Goal: Task Accomplishment & Management: Manage account settings

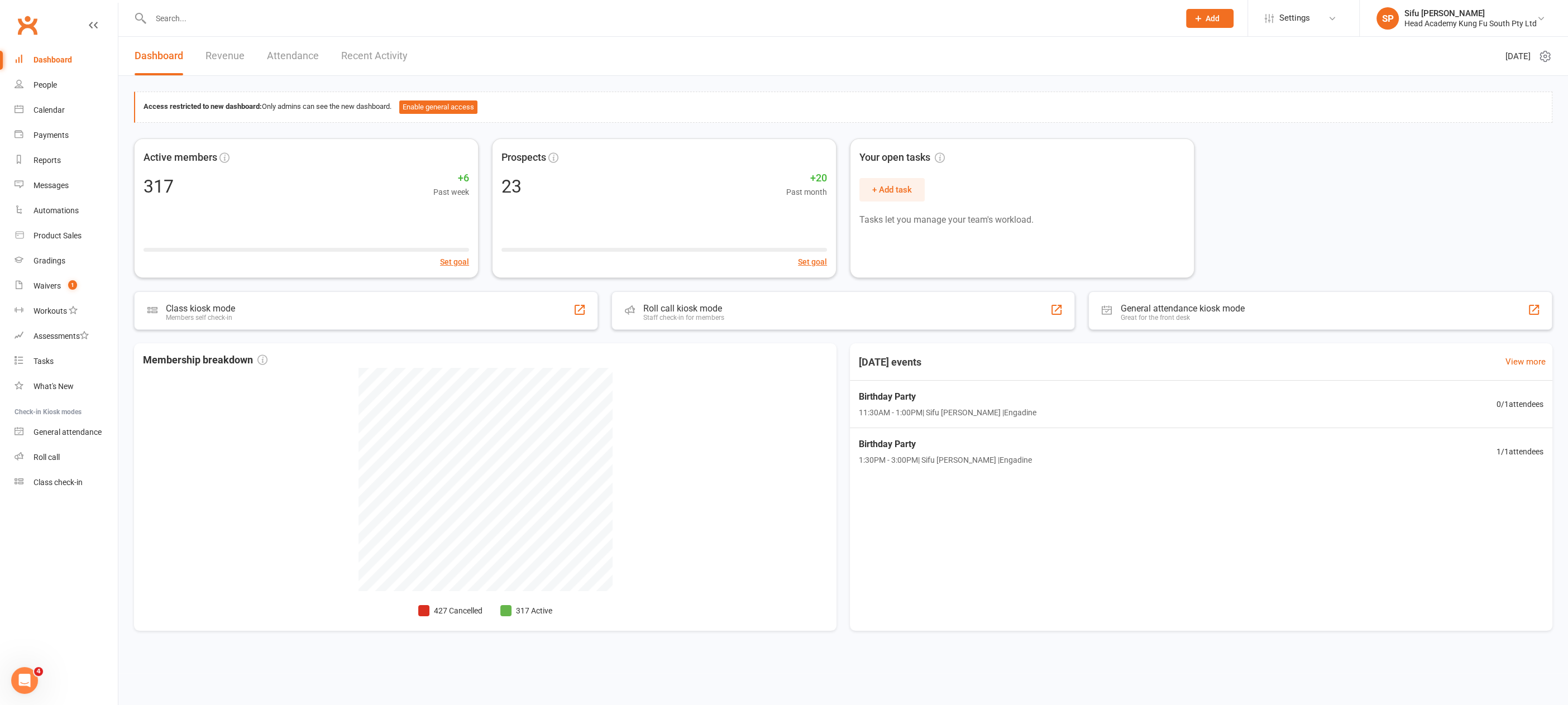
click at [178, 22] on input "text" at bounding box center [659, 19] width 1024 height 16
click at [45, 86] on div "People" at bounding box center [46, 85] width 24 height 9
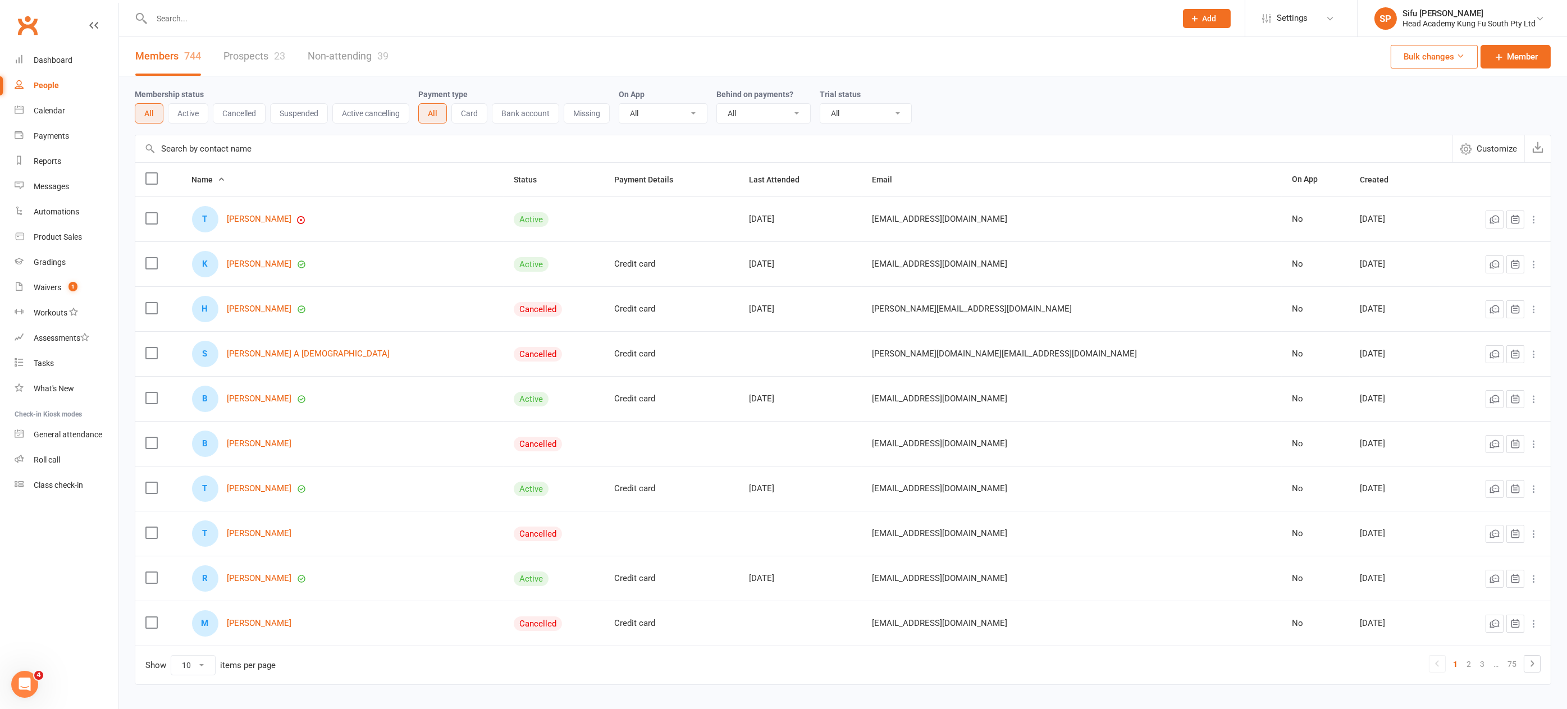
click at [249, 57] on link "Prospects 23" at bounding box center [255, 56] width 62 height 39
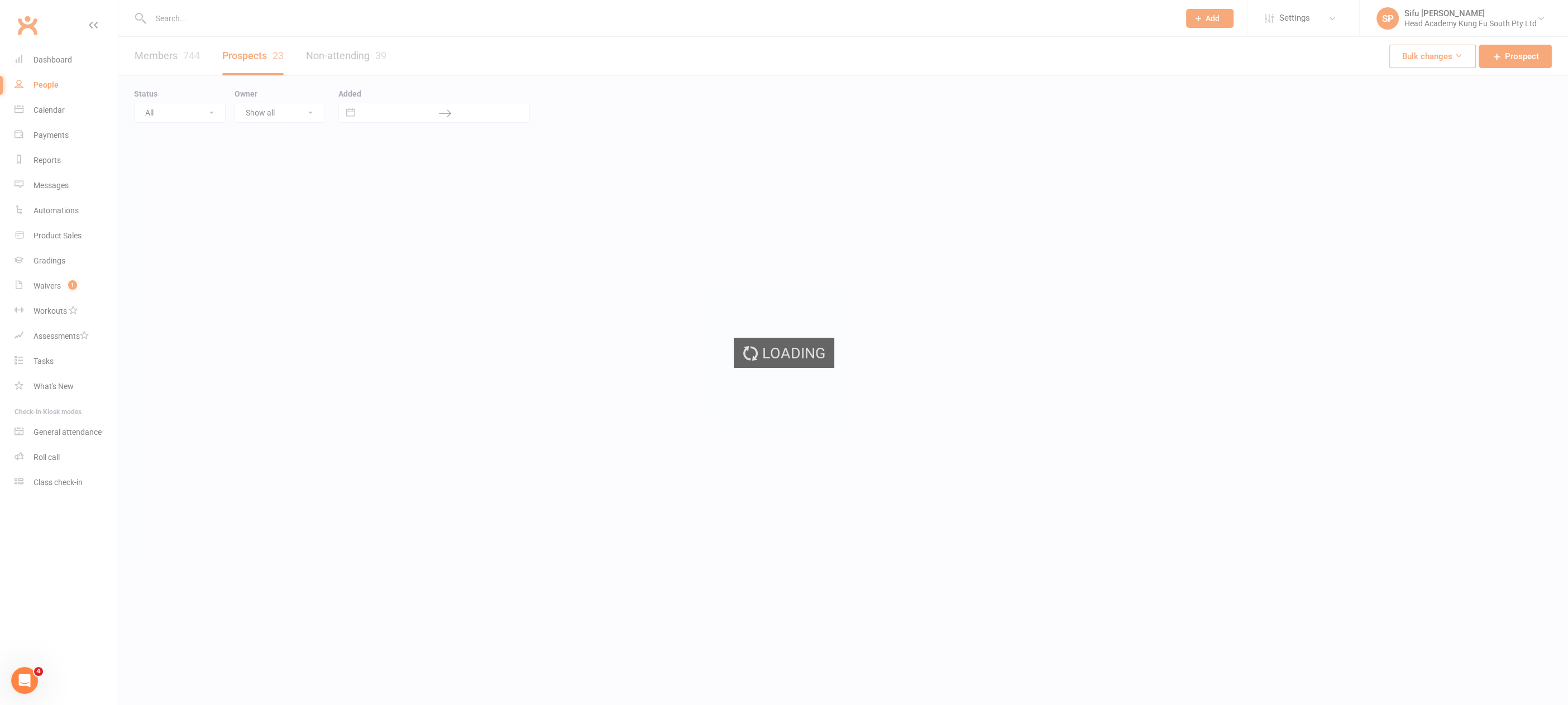
select select "25"
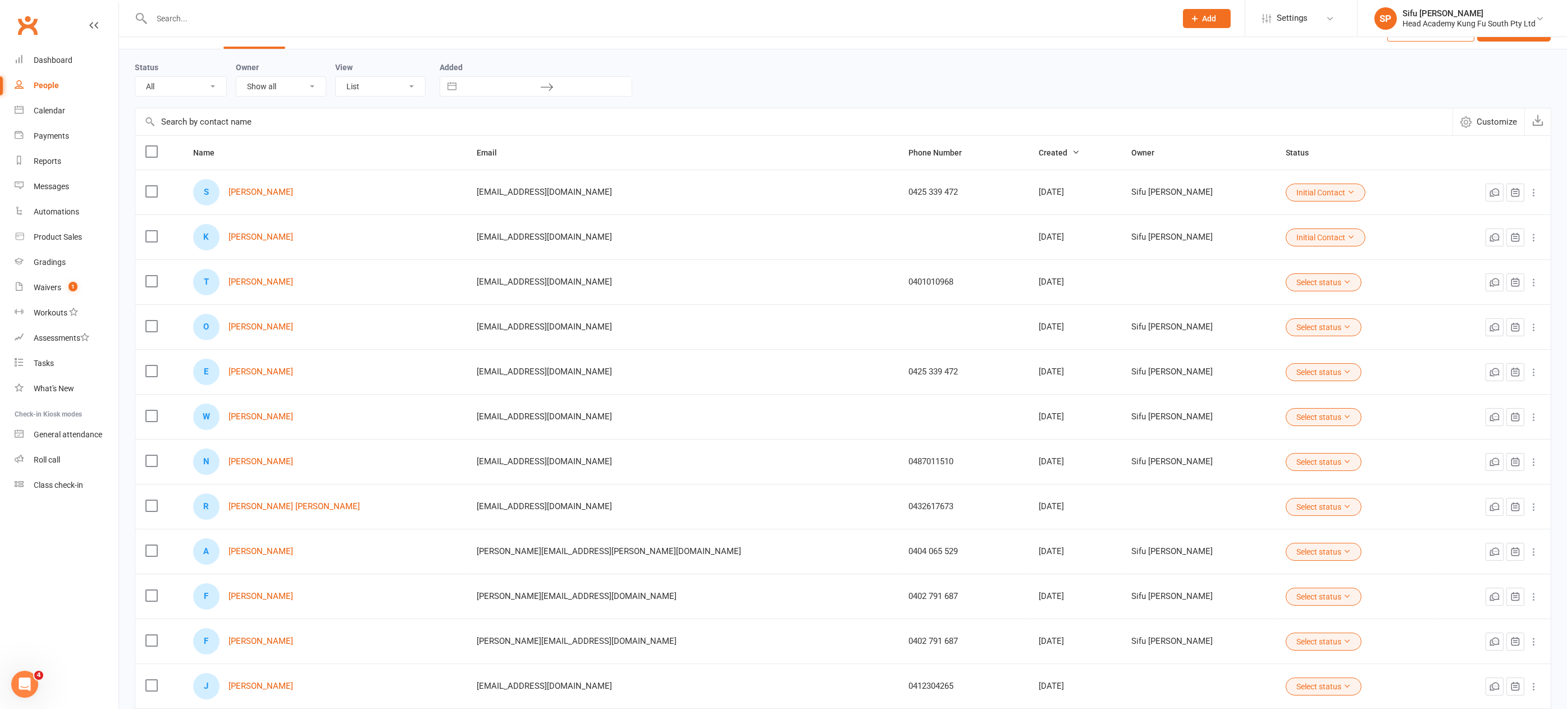
scroll to position [31, 0]
click at [266, 545] on link "[PERSON_NAME]" at bounding box center [261, 548] width 65 height 10
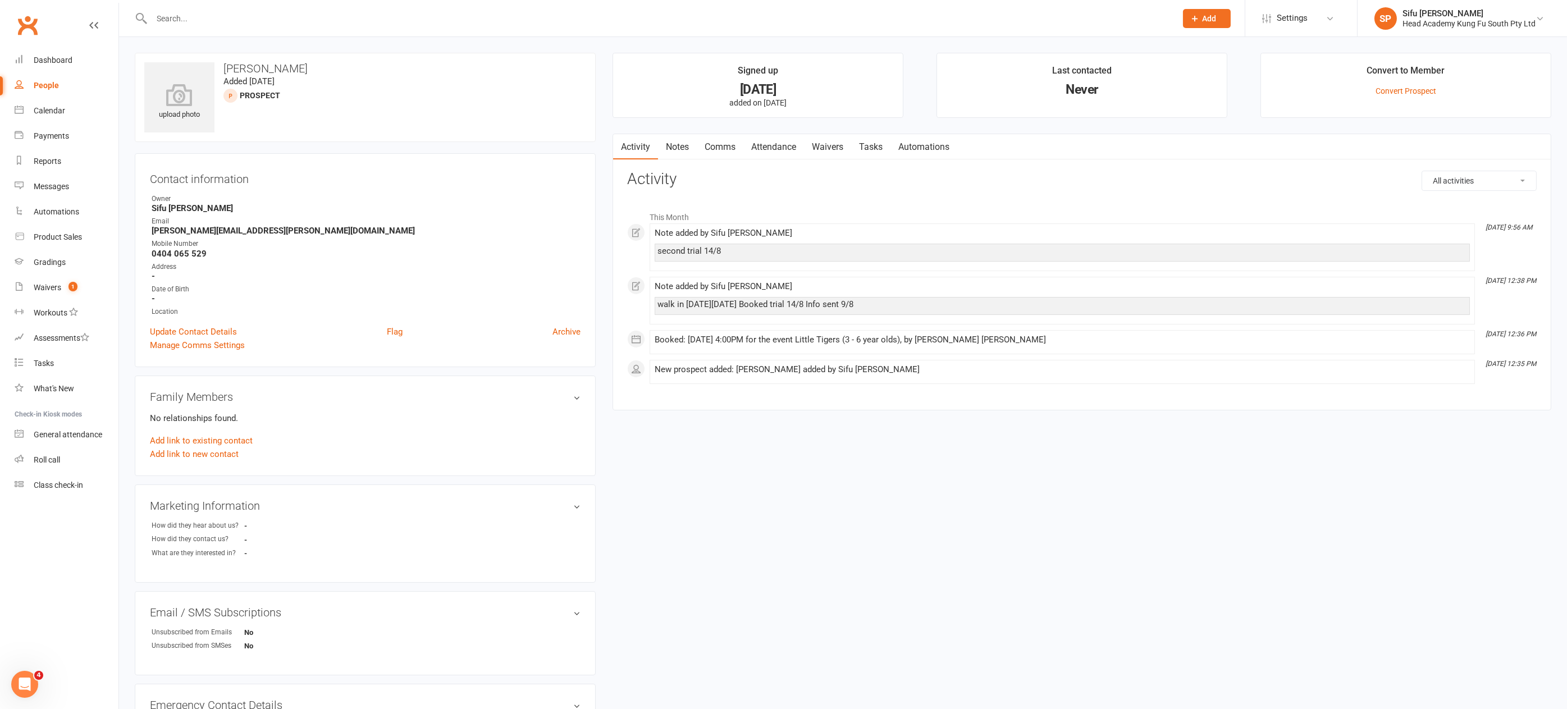
click at [826, 144] on link "Waivers" at bounding box center [827, 147] width 47 height 26
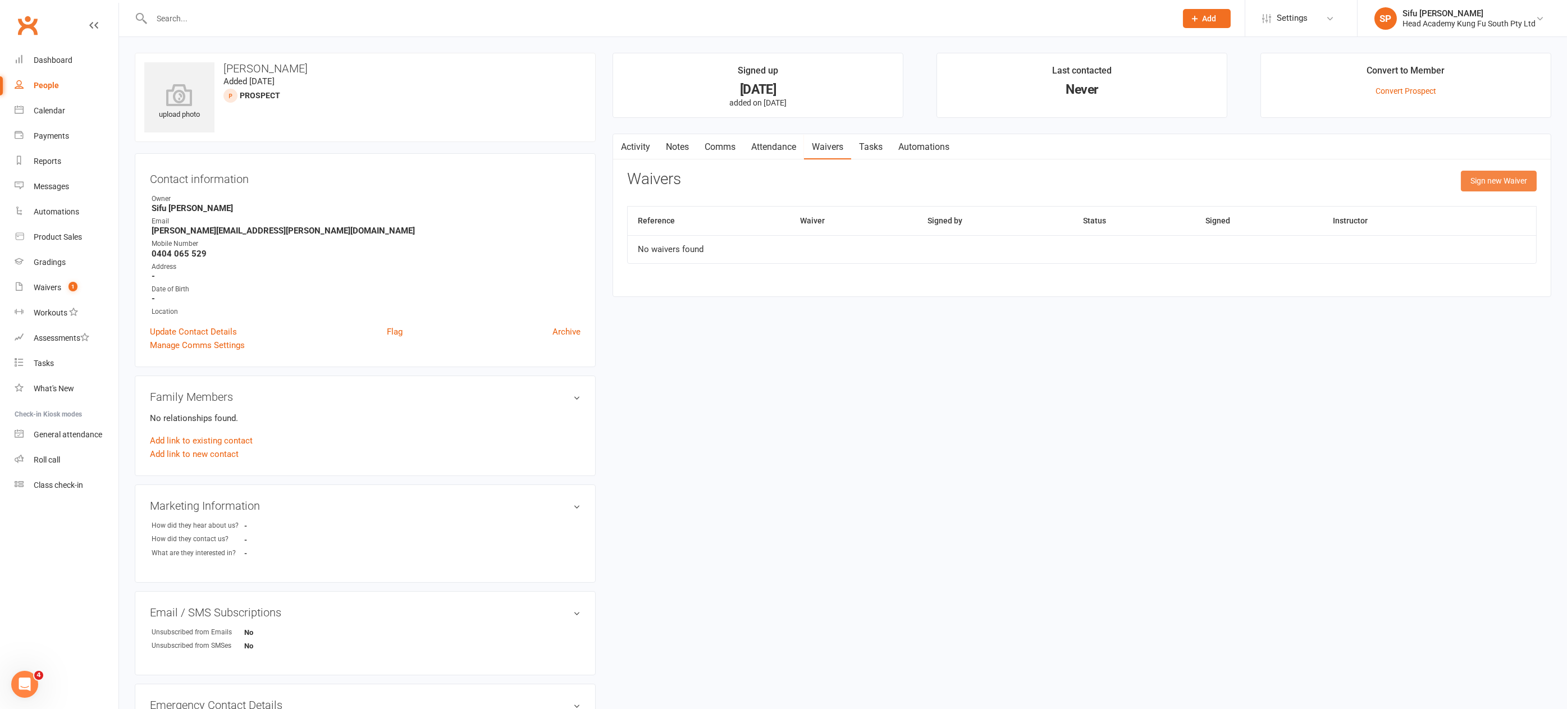
click at [1511, 174] on button "Sign new Waiver" at bounding box center [1499, 181] width 76 height 20
click at [687, 206] on select "Student Membership" at bounding box center [928, 209] width 600 height 22
select select "12654"
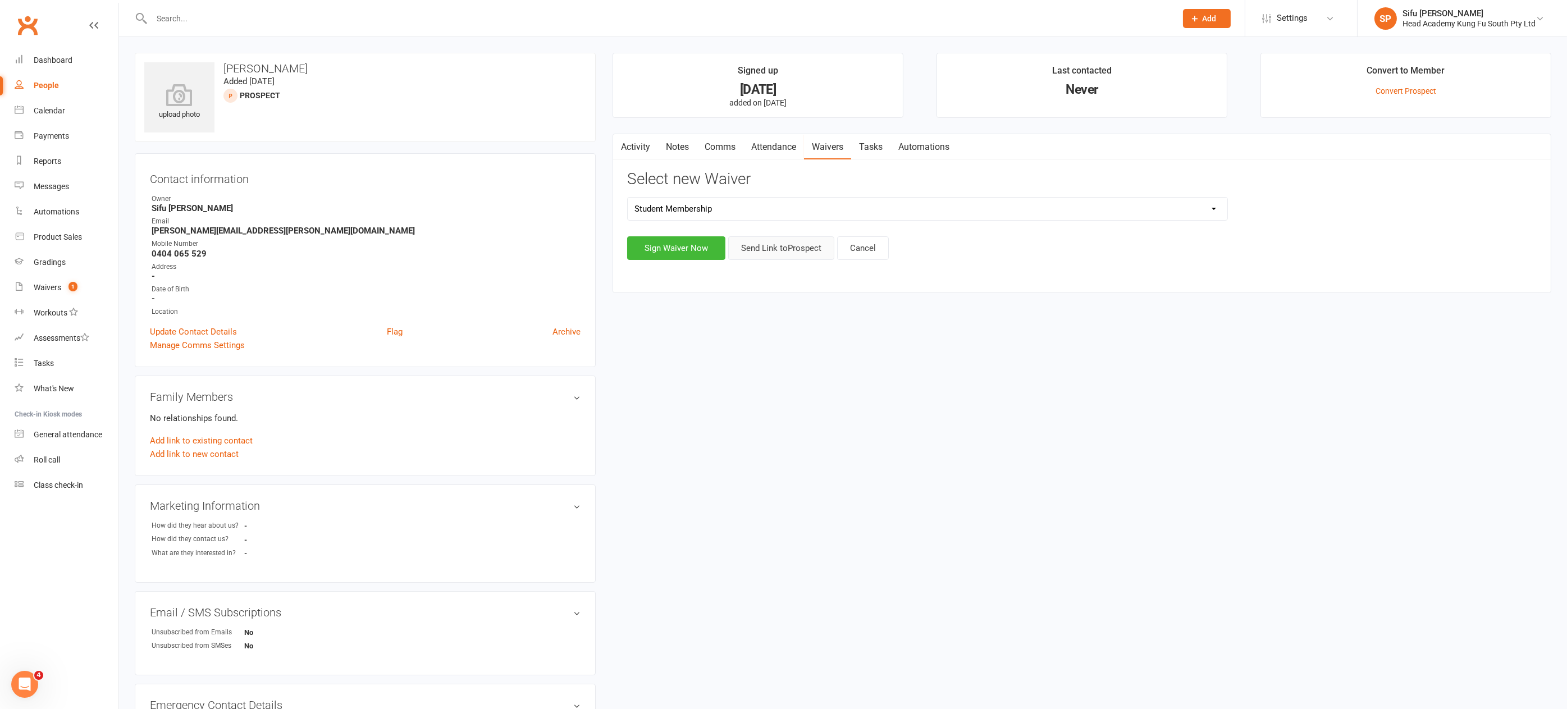
click at [774, 247] on button "Send Link to [GEOGRAPHIC_DATA]" at bounding box center [781, 248] width 106 height 24
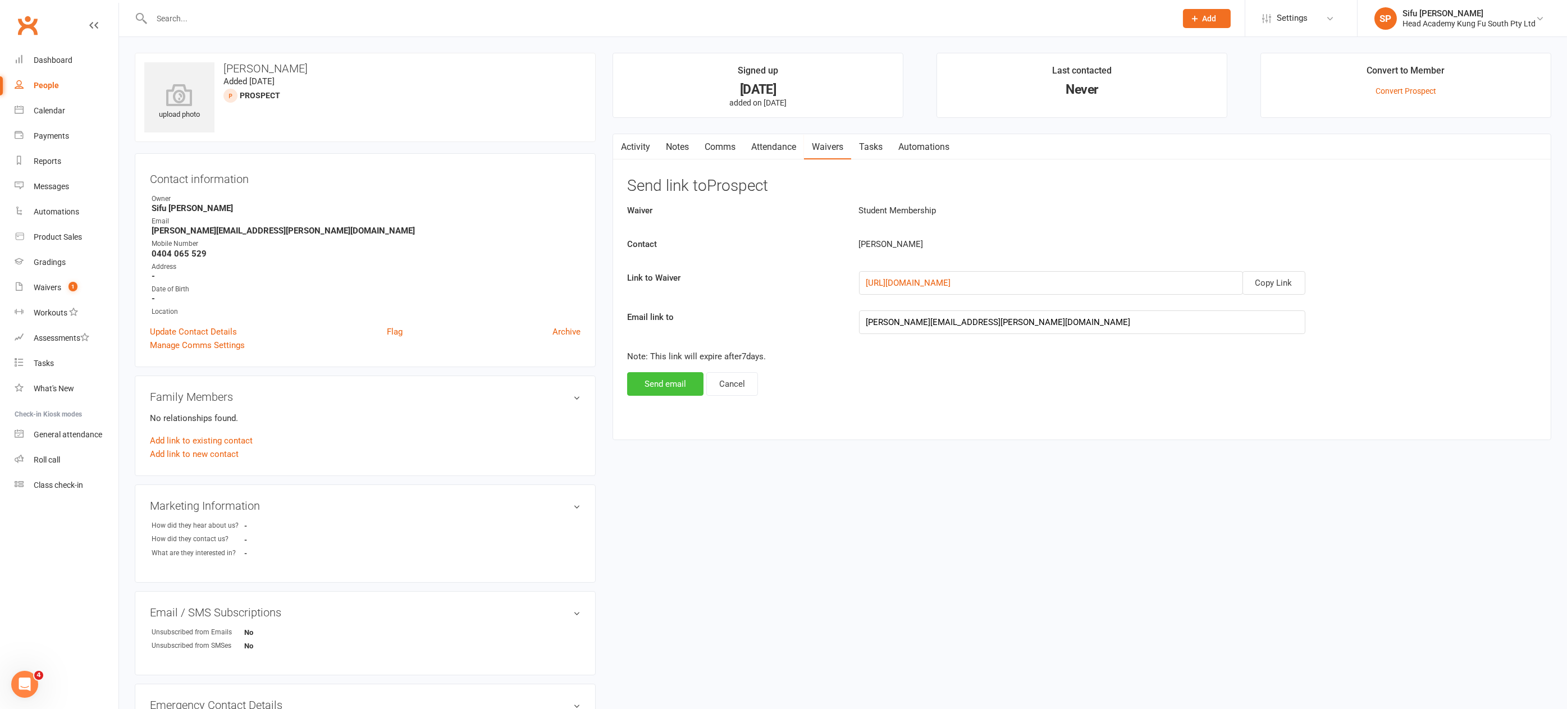
click at [677, 382] on button "Send email" at bounding box center [665, 384] width 76 height 24
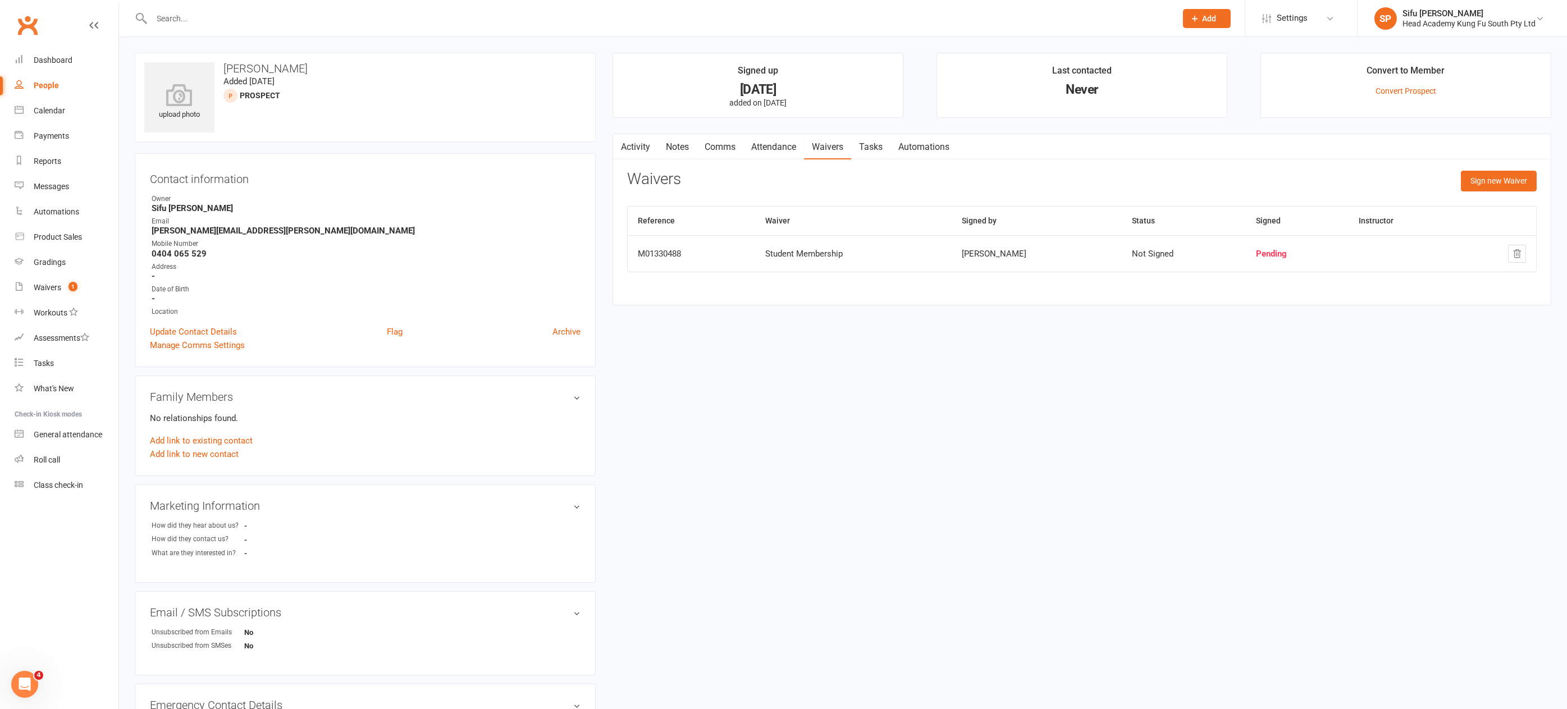
click at [680, 147] on link "Notes" at bounding box center [677, 147] width 39 height 26
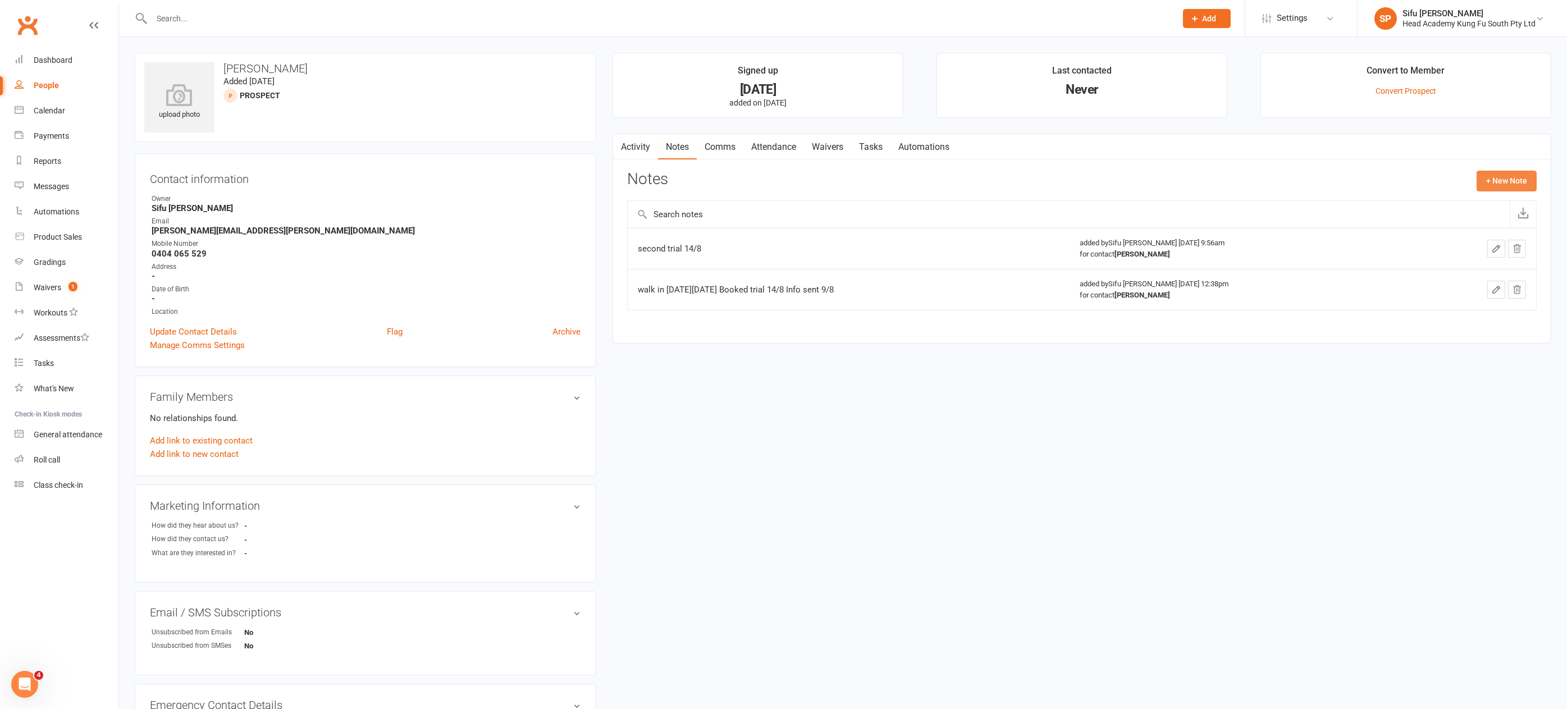
click at [1504, 183] on button "+ New Note" at bounding box center [1507, 181] width 60 height 20
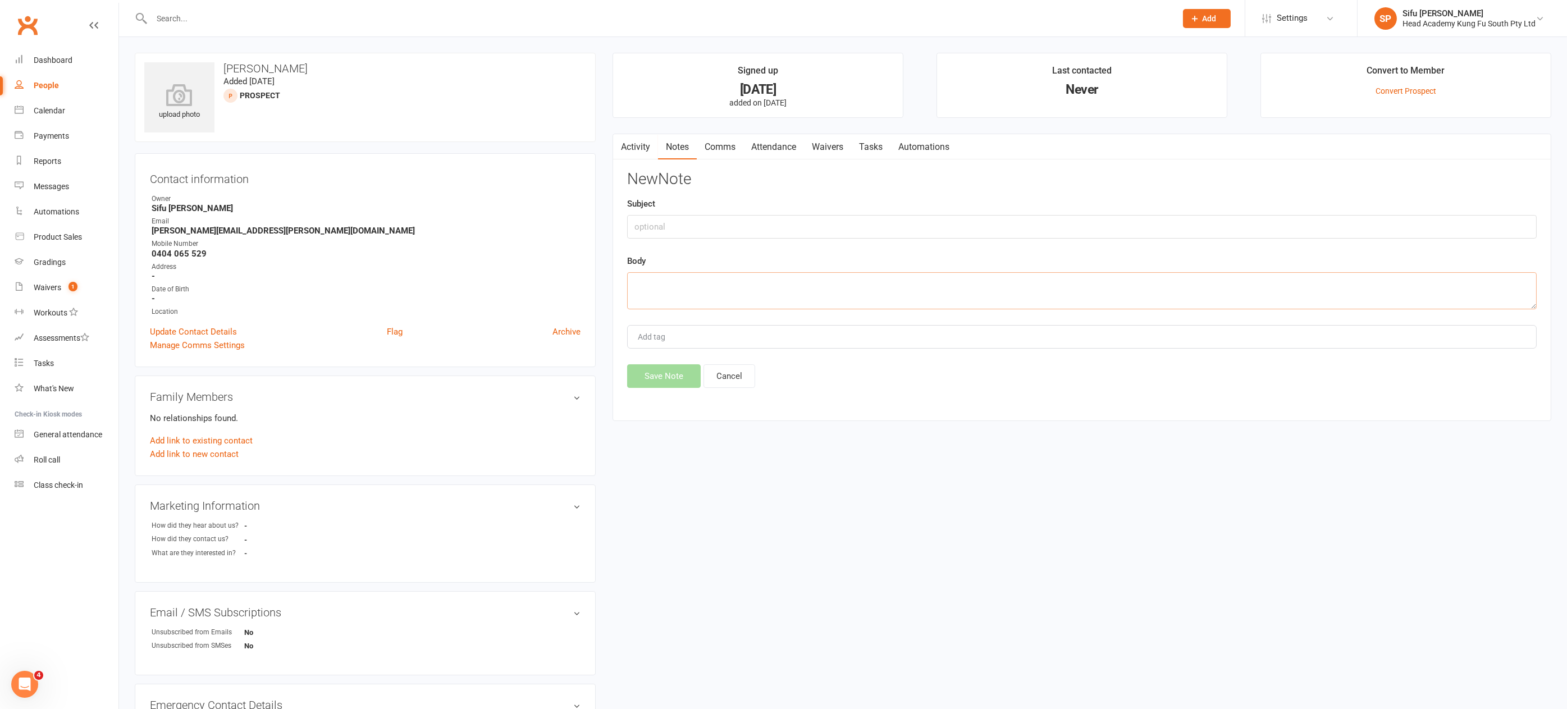
click at [686, 285] on textarea at bounding box center [1082, 290] width 910 height 37
drag, startPoint x: 658, startPoint y: 280, endPoint x: 704, endPoint y: 317, distance: 59.1
click at [660, 283] on textarea "waiver 16/8" at bounding box center [1082, 290] width 910 height 37
click at [710, 281] on textarea "waiver sent 16/8" at bounding box center [1082, 290] width 910 height 37
drag, startPoint x: 699, startPoint y: 295, endPoint x: 629, endPoint y: 293, distance: 69.7
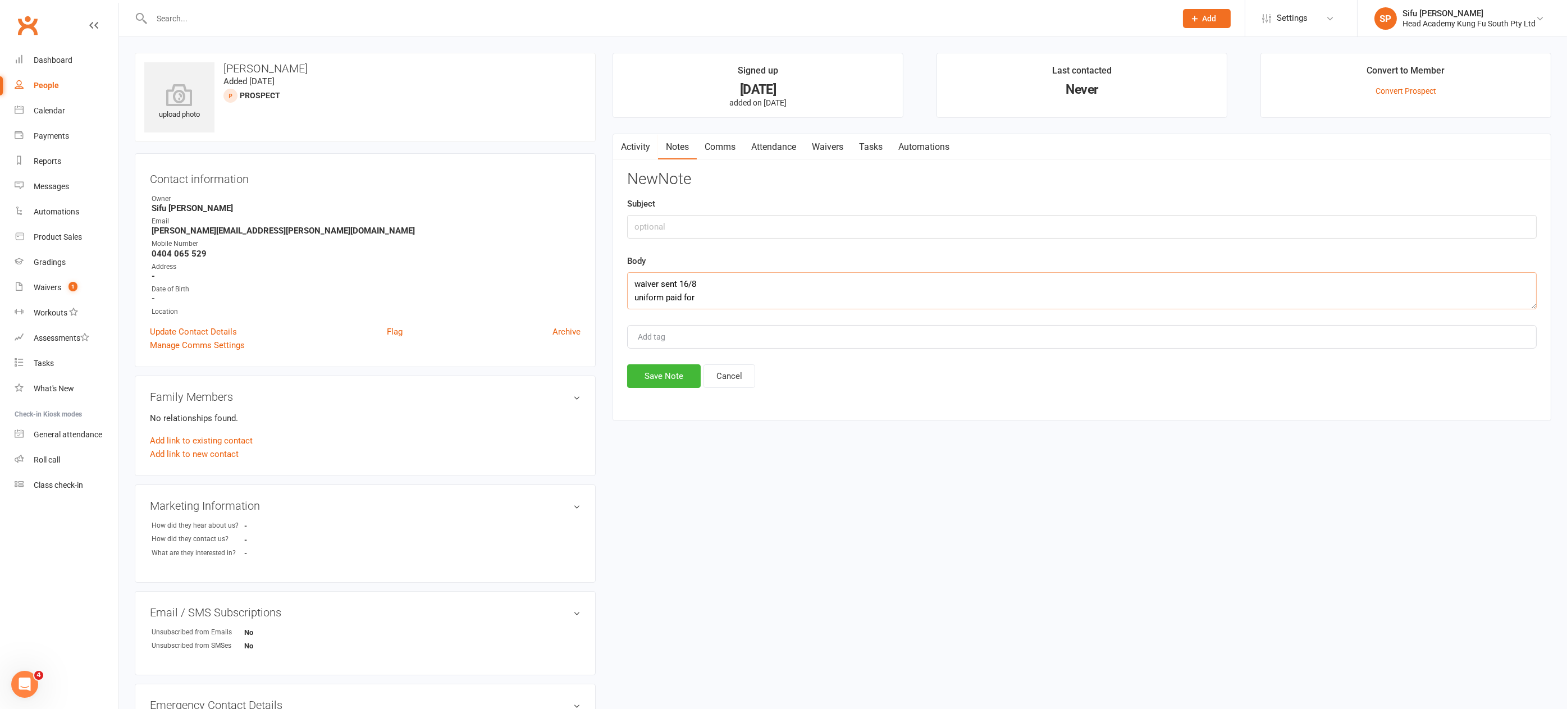
click at [629, 293] on textarea "waiver sent 16/8 uniform paid for" at bounding box center [1082, 290] width 910 height 37
type textarea "waiver sent 16/8"
click at [656, 376] on button "Save Note" at bounding box center [664, 376] width 74 height 24
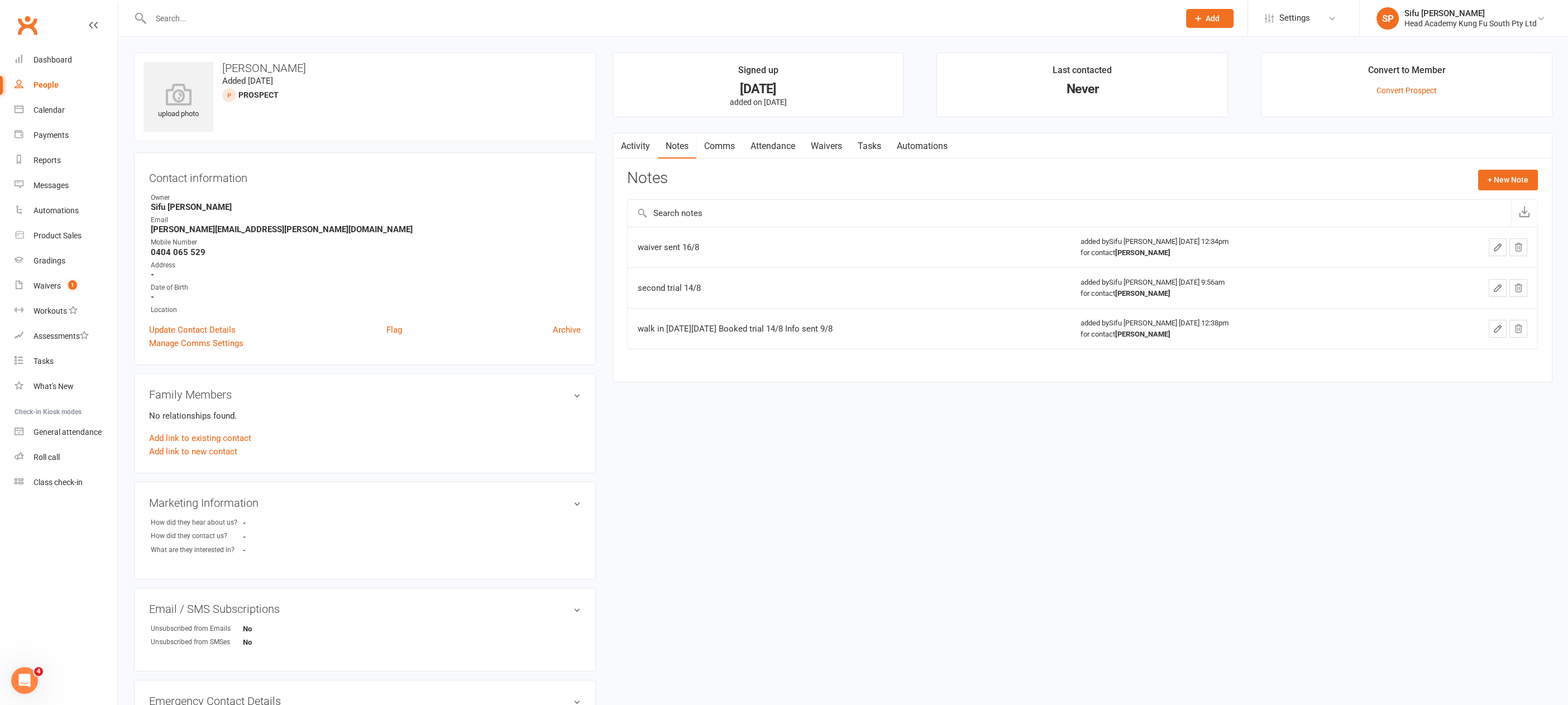
select select "25"
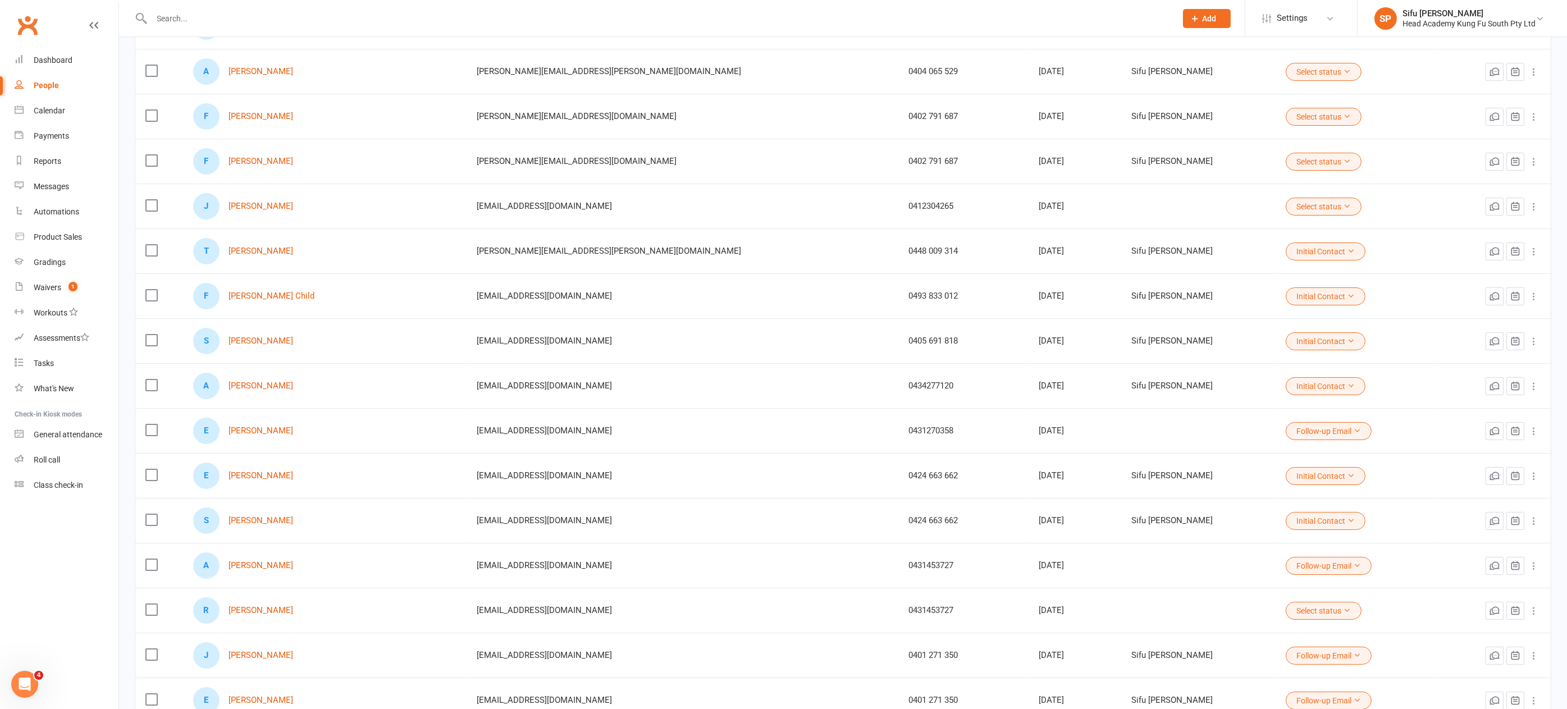
scroll to position [505, 0]
click at [289, 248] on link "[PERSON_NAME]" at bounding box center [261, 253] width 65 height 10
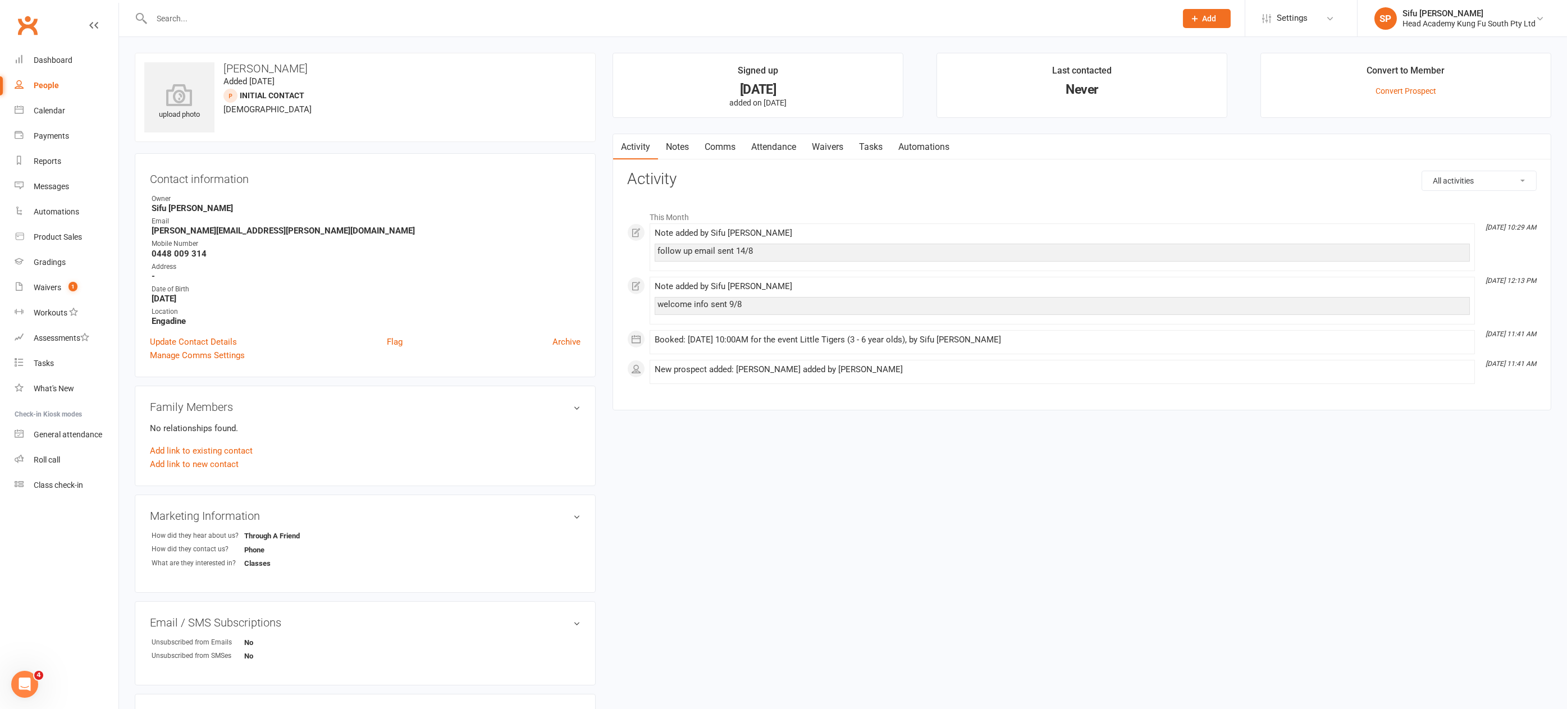
click at [682, 145] on link "Notes" at bounding box center [677, 147] width 39 height 26
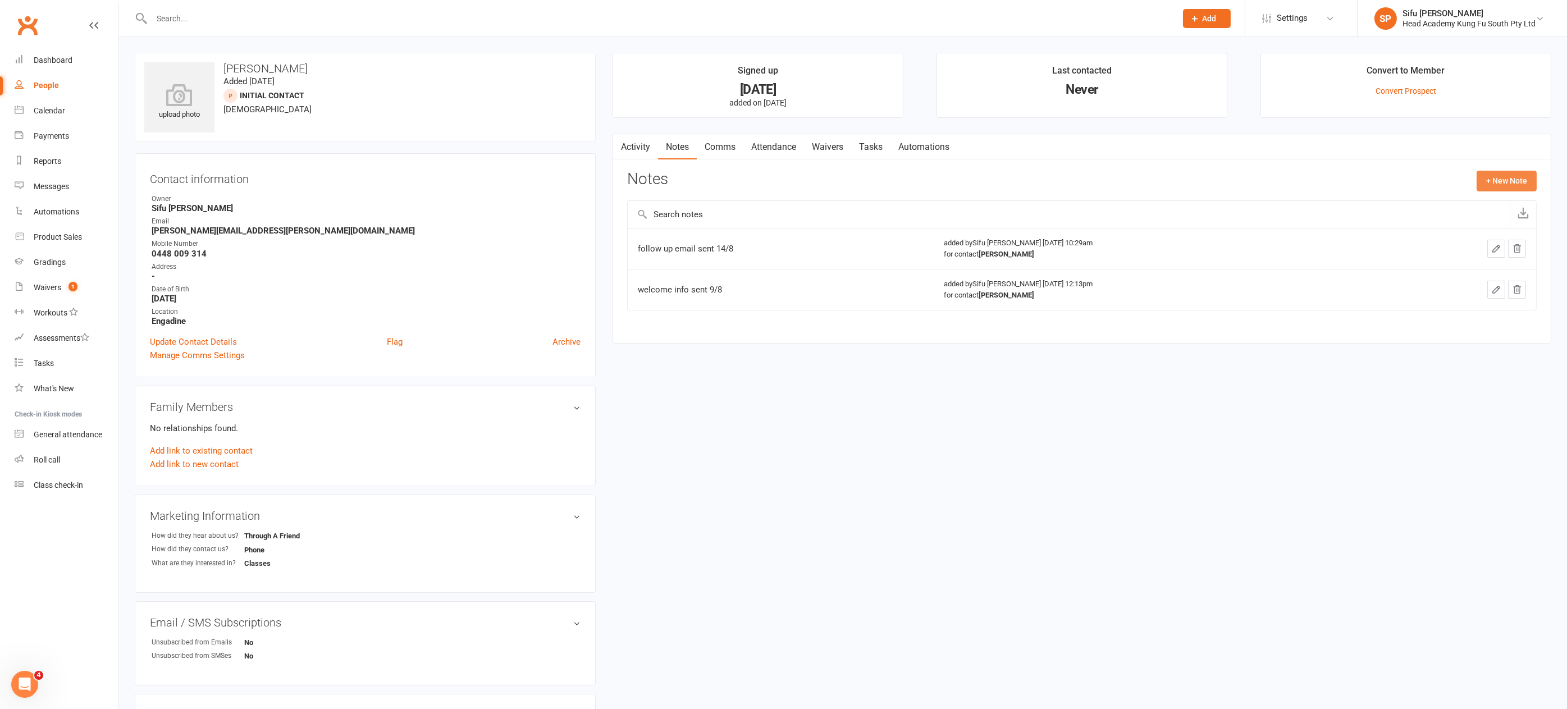
click at [1514, 180] on button "+ New Note" at bounding box center [1507, 181] width 60 height 20
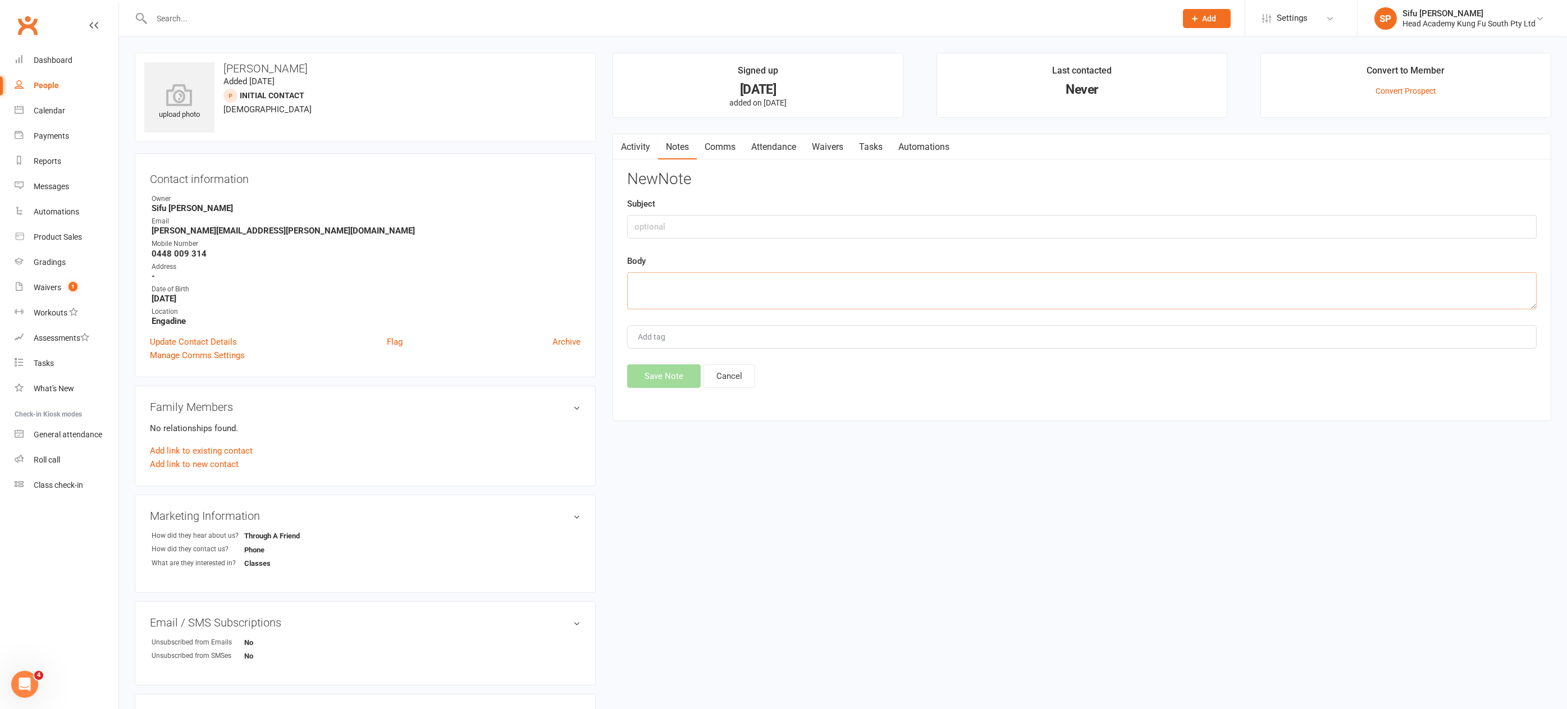
click at [666, 282] on textarea at bounding box center [1082, 290] width 910 height 37
type textarea "waiver sent 16/8"
click at [677, 376] on button "Save Note" at bounding box center [664, 376] width 74 height 24
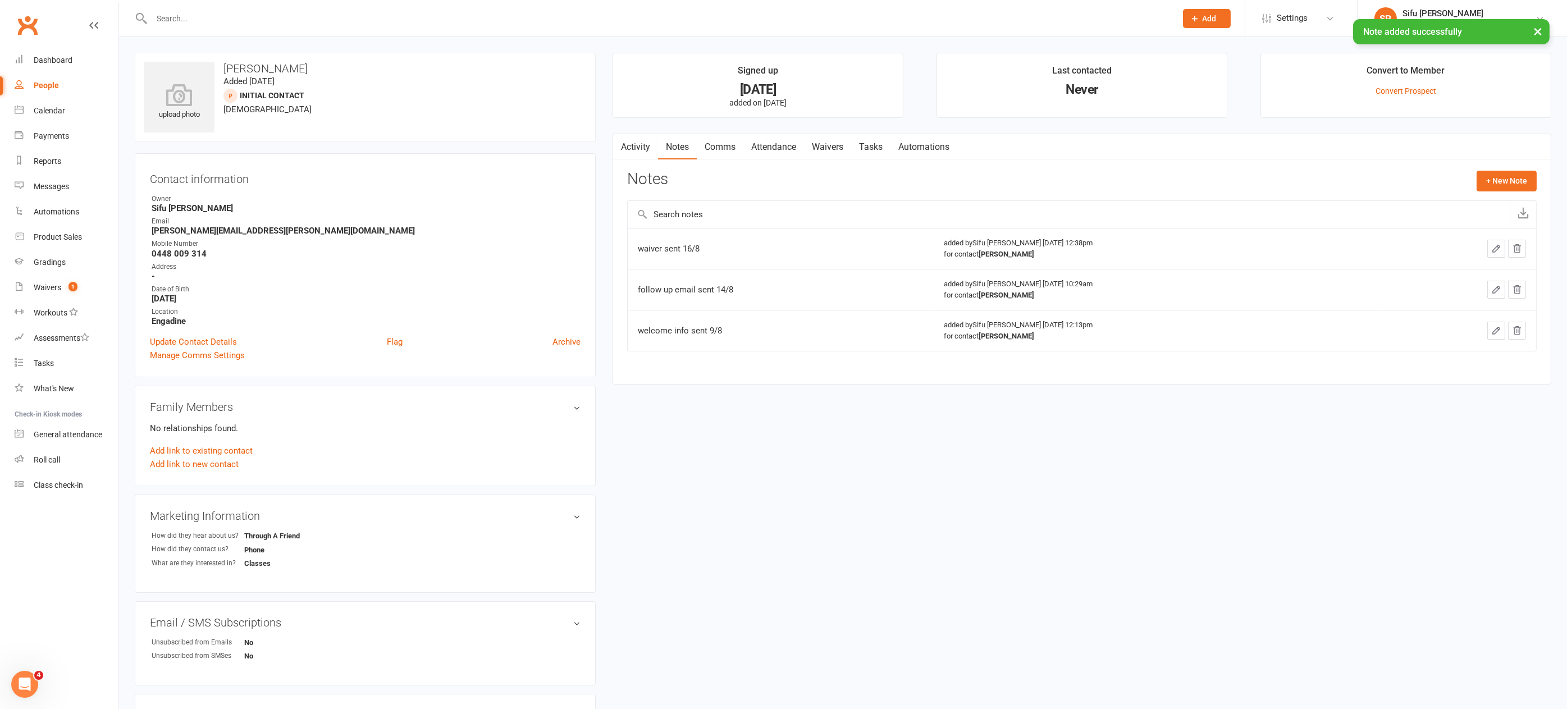
click at [830, 145] on link "Waivers" at bounding box center [827, 147] width 47 height 26
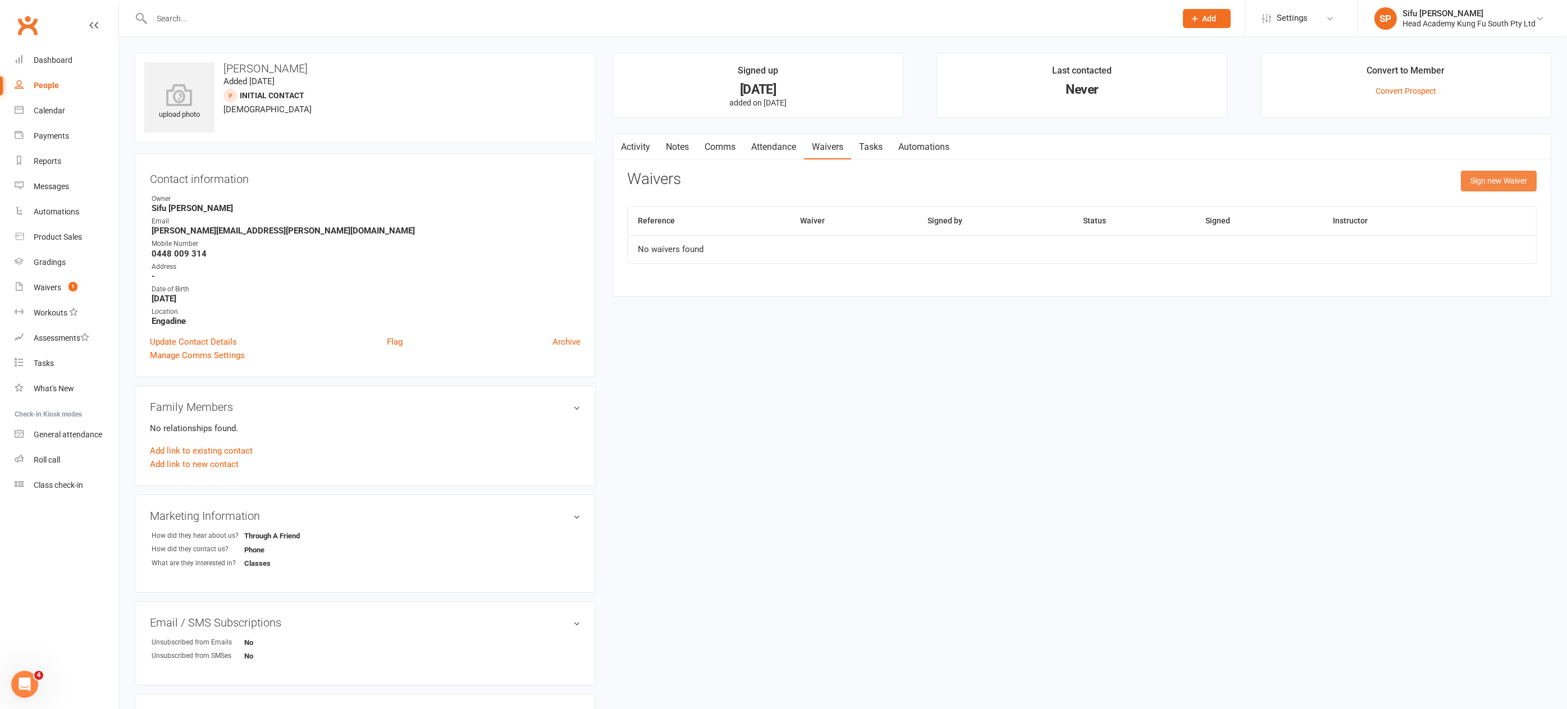
click at [1496, 179] on button "Sign new Waiver" at bounding box center [1499, 181] width 76 height 20
click at [989, 209] on select "Student Membership" at bounding box center [928, 209] width 600 height 22
select select "12654"
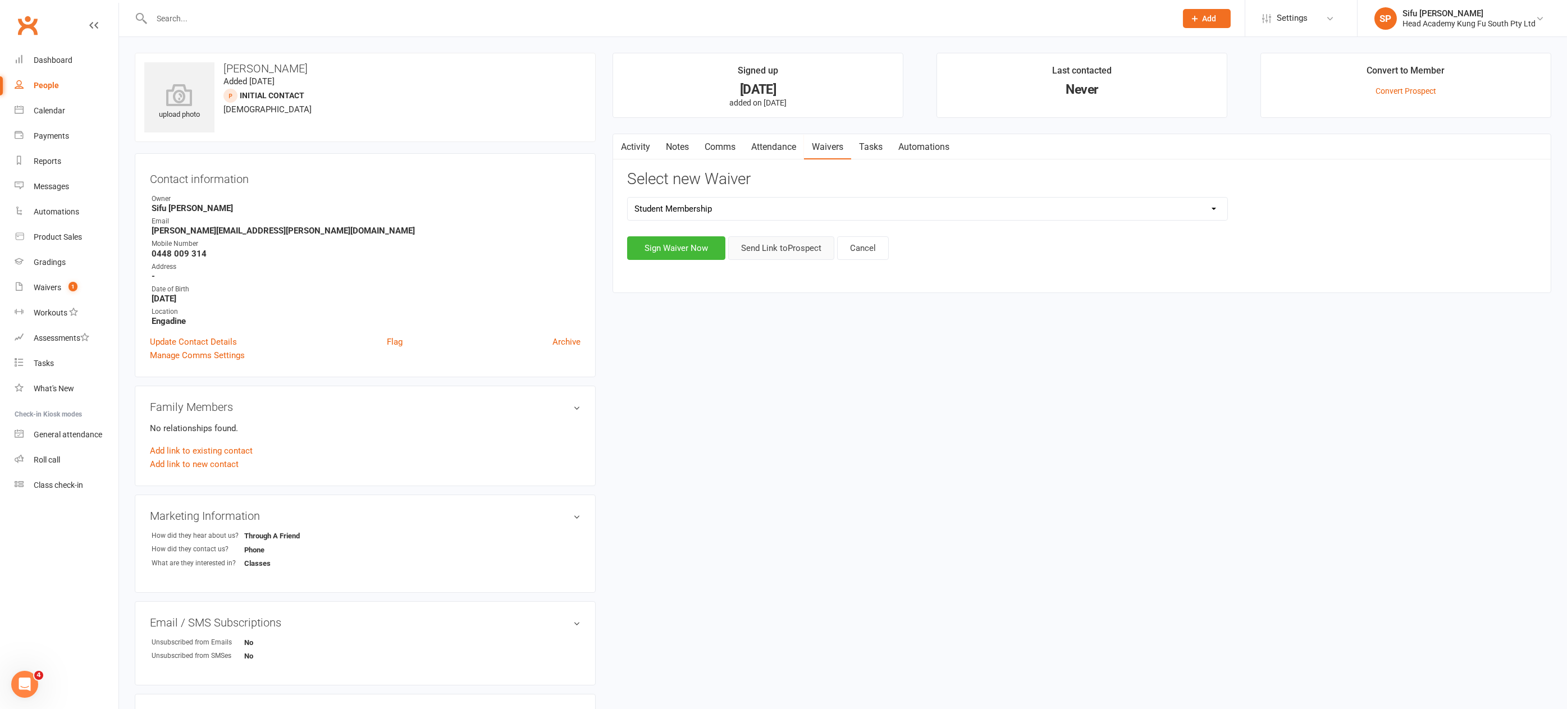
click at [767, 248] on button "Send Link to [GEOGRAPHIC_DATA]" at bounding box center [781, 248] width 106 height 24
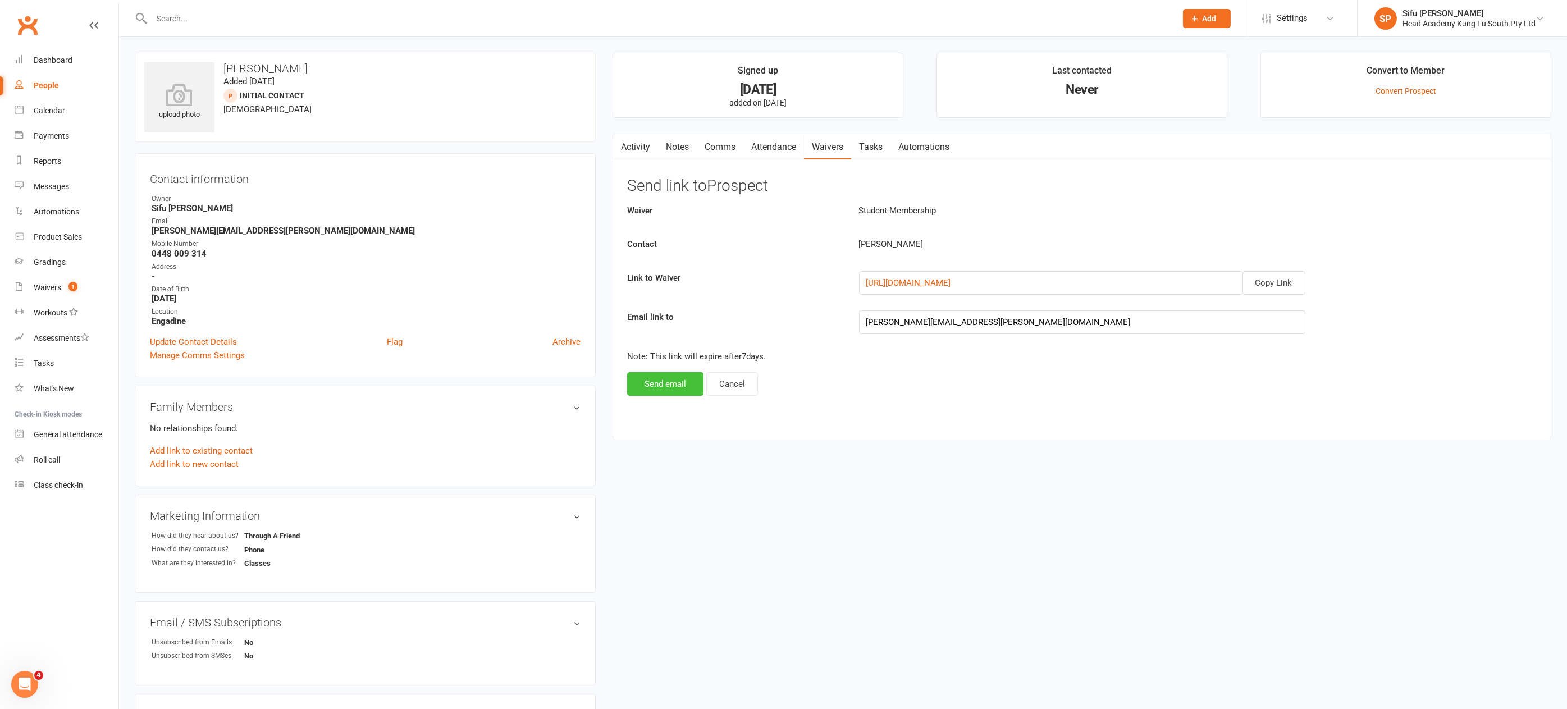
click at [668, 384] on button "Send email" at bounding box center [665, 384] width 76 height 24
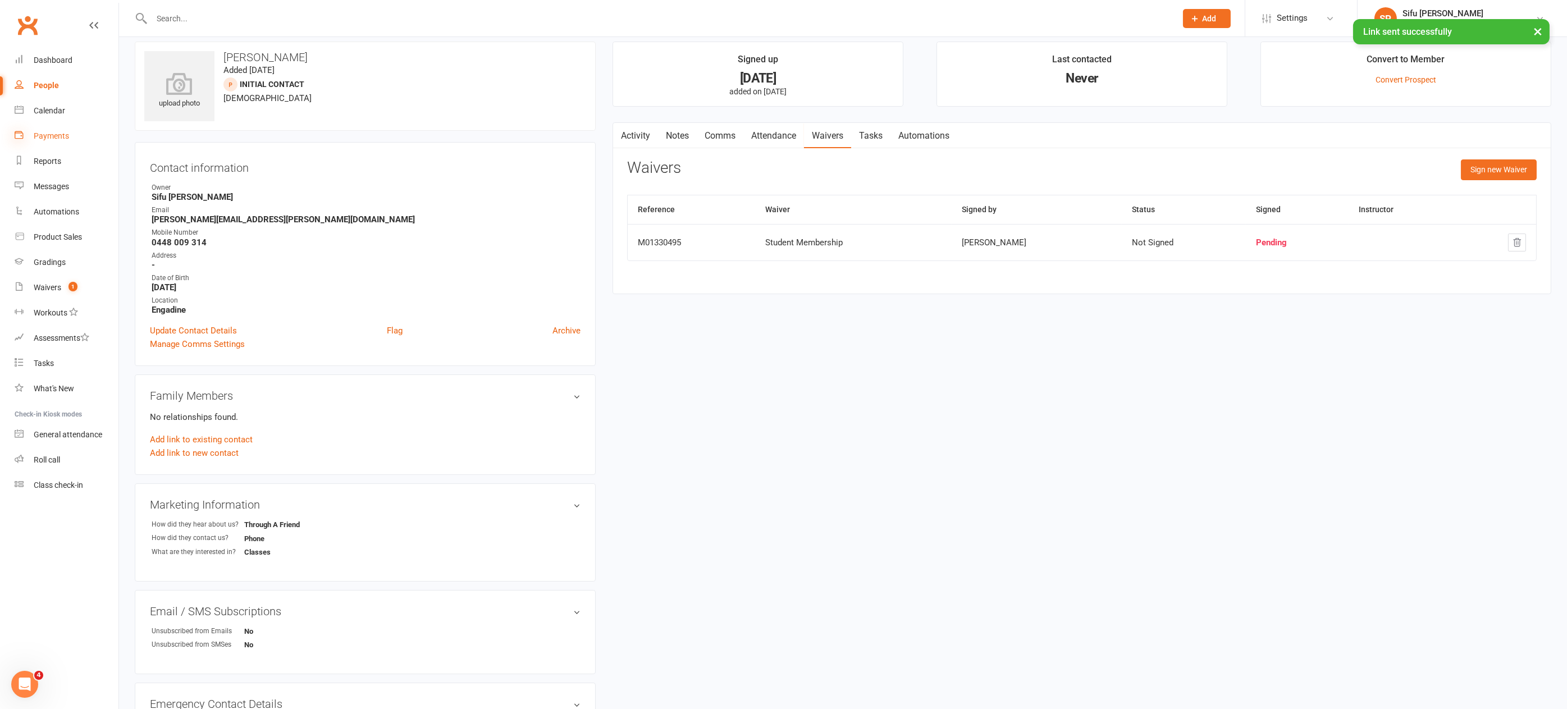
scroll to position [8, 0]
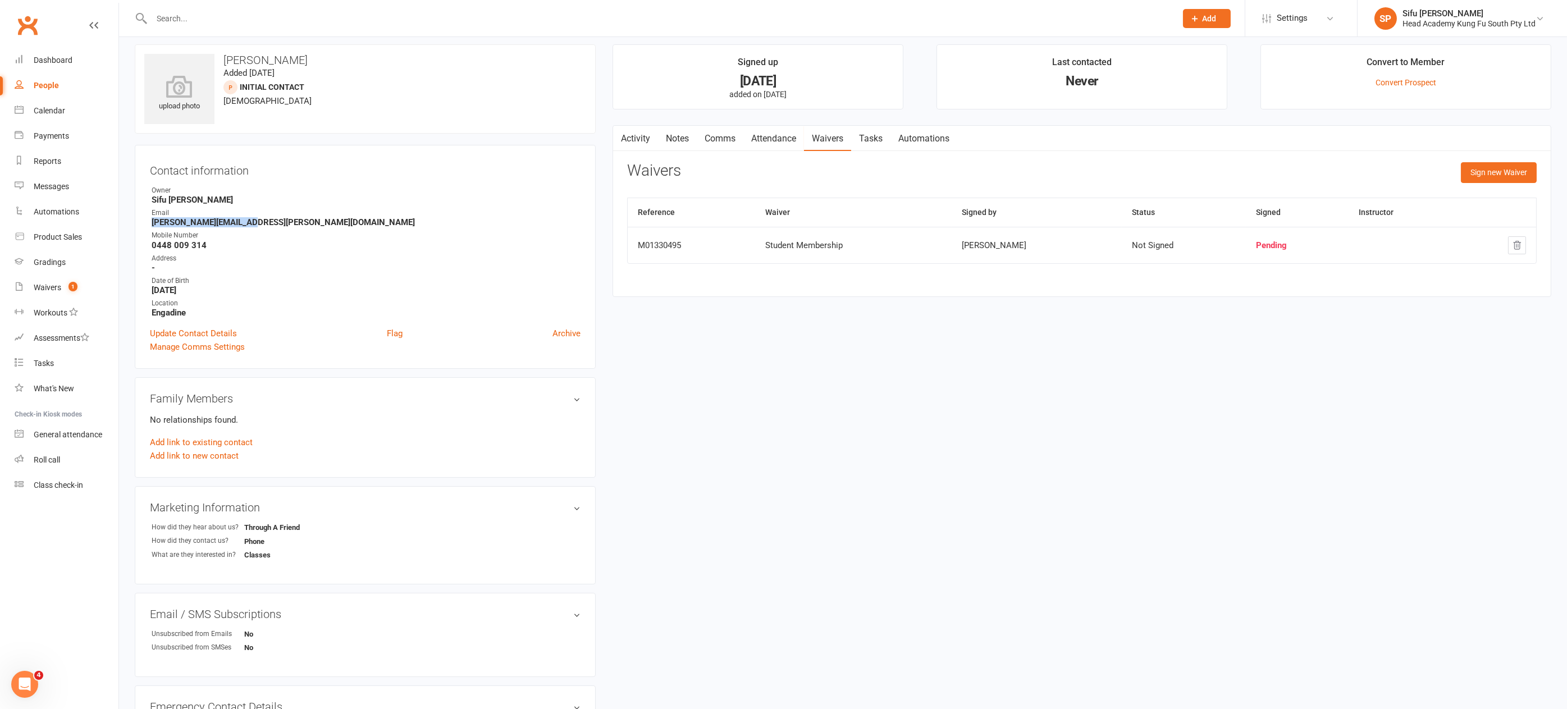
drag, startPoint x: 152, startPoint y: 220, endPoint x: 262, endPoint y: 221, distance: 110.1
click at [262, 221] on strong "[PERSON_NAME][EMAIL_ADDRESS][PERSON_NAME][DOMAIN_NAME]" at bounding box center [366, 222] width 429 height 10
copy strong "[PERSON_NAME][EMAIL_ADDRESS][PERSON_NAME][DOMAIN_NAME]"
click at [52, 86] on div "People" at bounding box center [46, 85] width 25 height 9
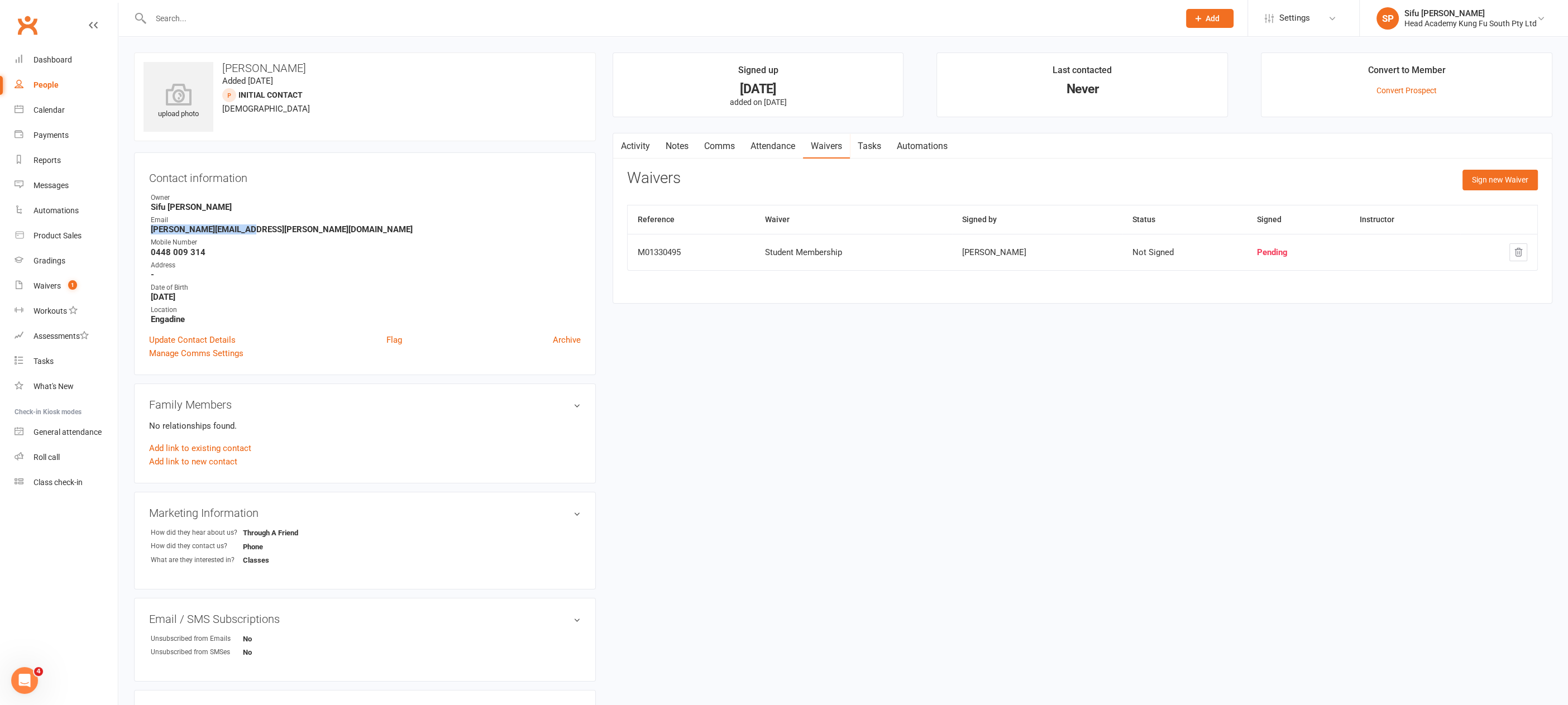
select select "25"
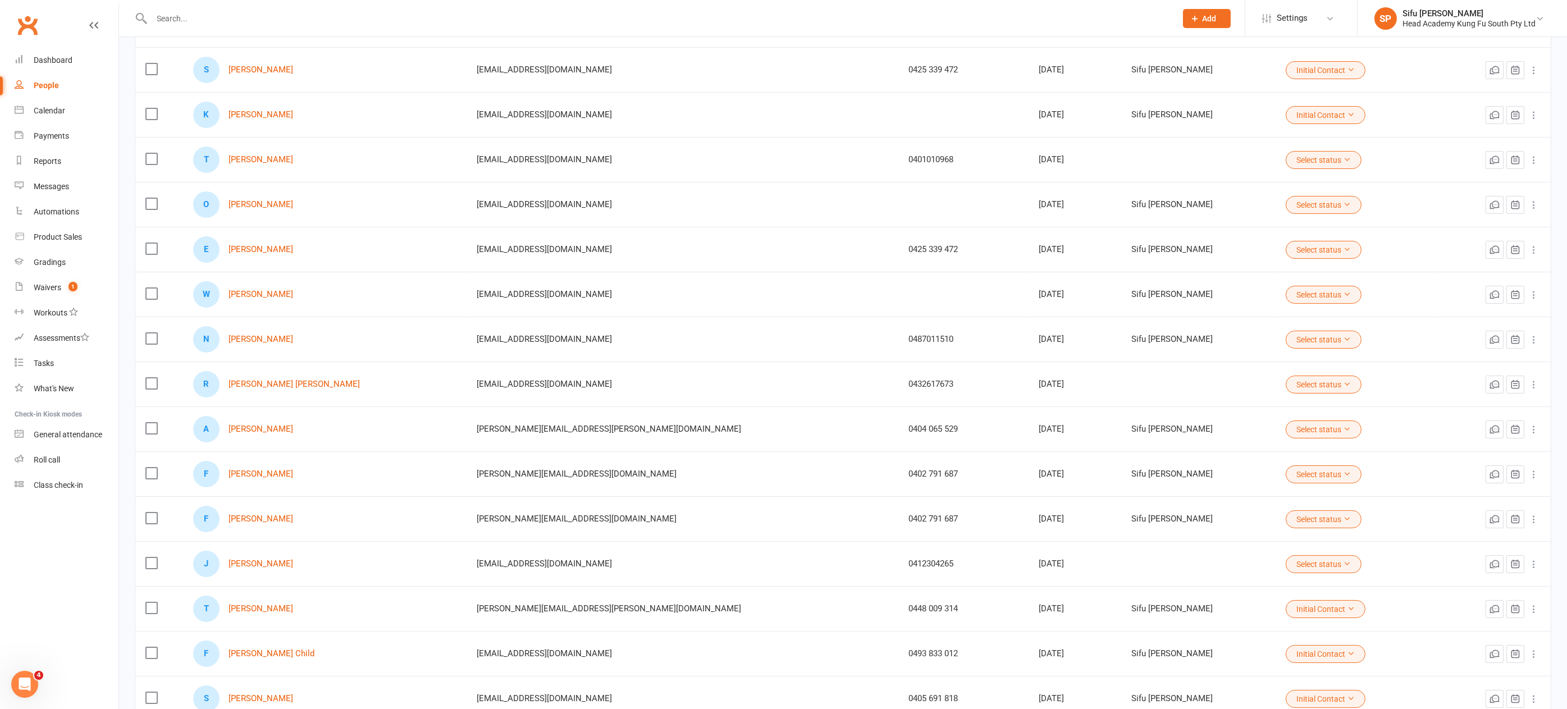
scroll to position [165, 0]
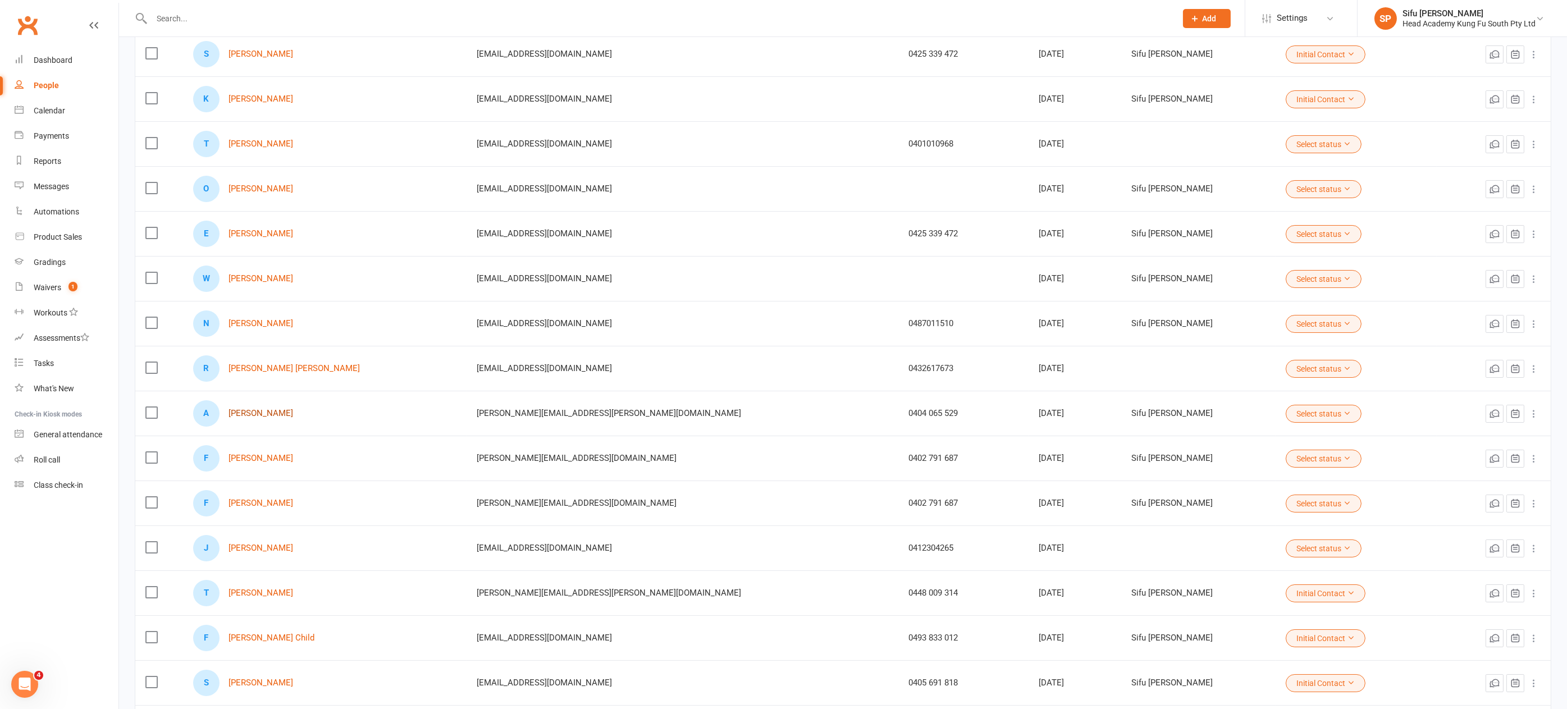
click at [286, 409] on link "[PERSON_NAME]" at bounding box center [261, 414] width 65 height 10
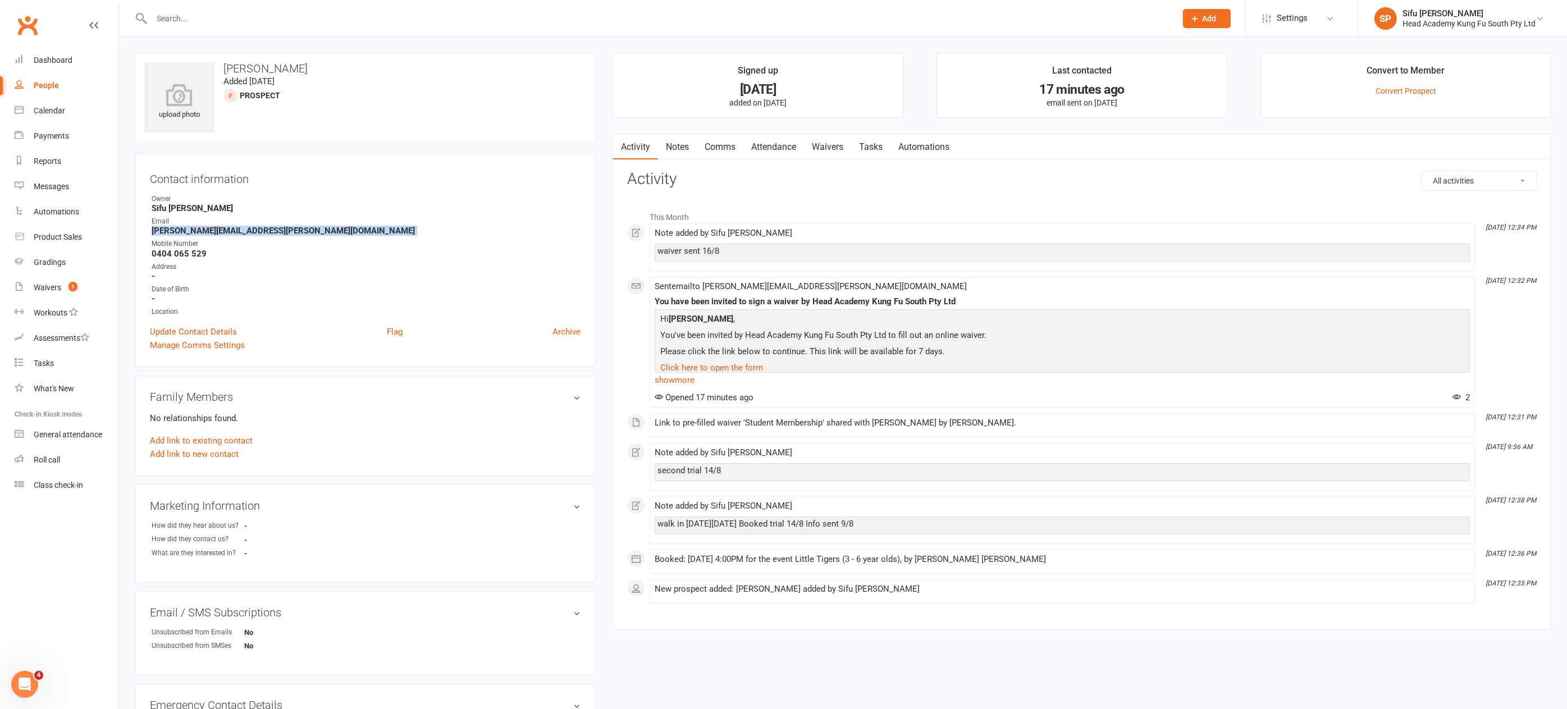
drag, startPoint x: 149, startPoint y: 227, endPoint x: 271, endPoint y: 238, distance: 121.7
click at [271, 238] on ul "Owner Sifu [PERSON_NAME] Email [PERSON_NAME][EMAIL_ADDRESS][PERSON_NAME][DOMAIN…" at bounding box center [365, 256] width 431 height 124
copy render-form-field "[PERSON_NAME][EMAIL_ADDRESS][PERSON_NAME][DOMAIN_NAME]"
click at [833, 146] on link "Waivers" at bounding box center [827, 147] width 47 height 26
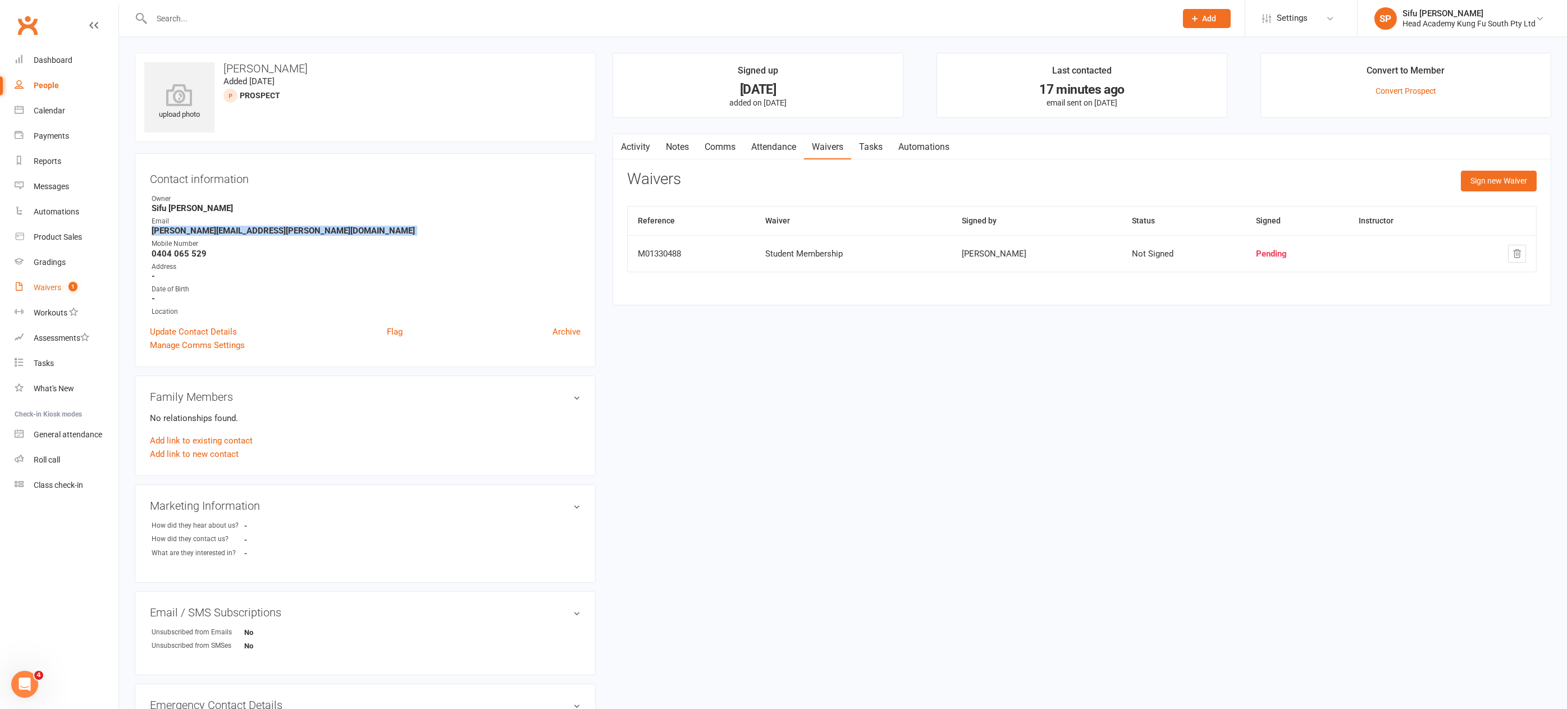
click at [48, 284] on div "Waivers" at bounding box center [48, 287] width 28 height 9
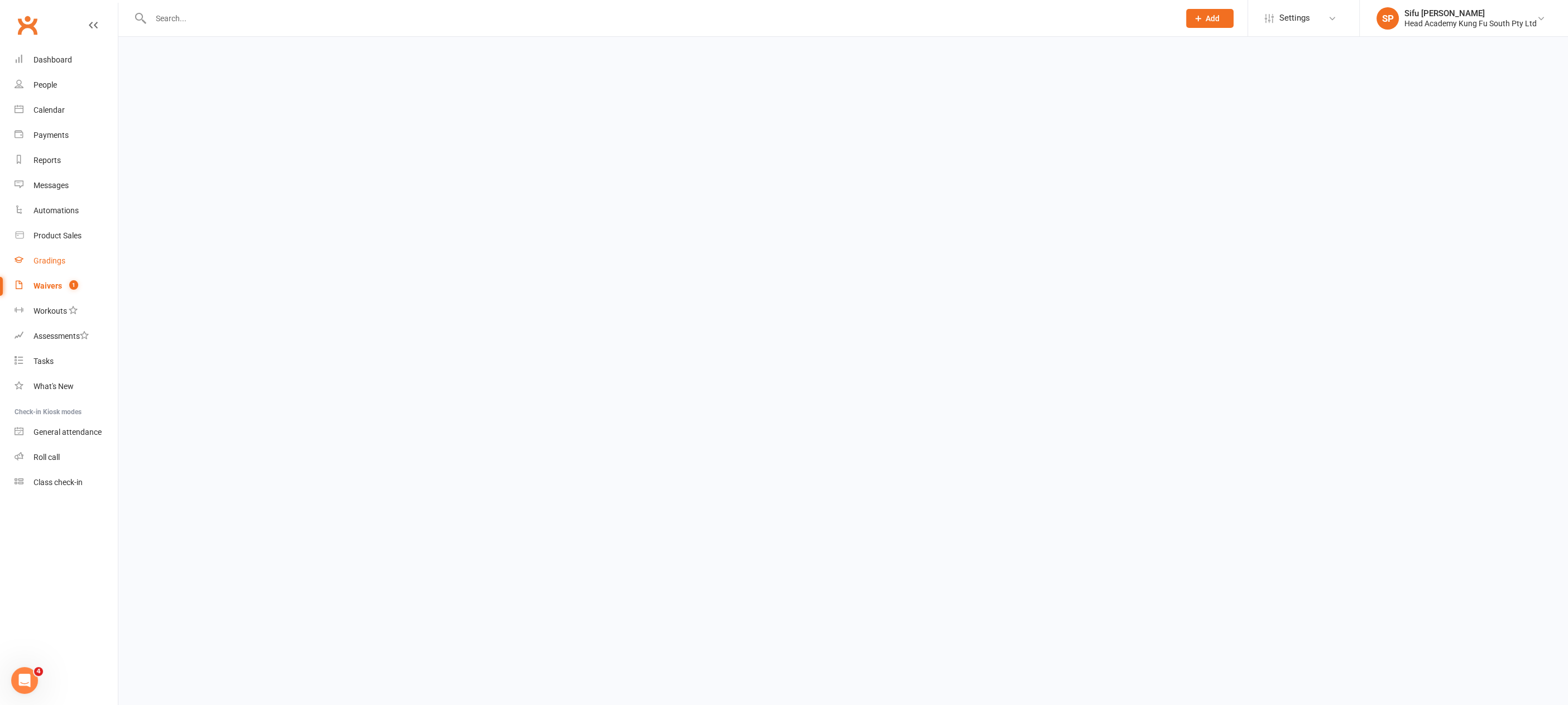
select select "100"
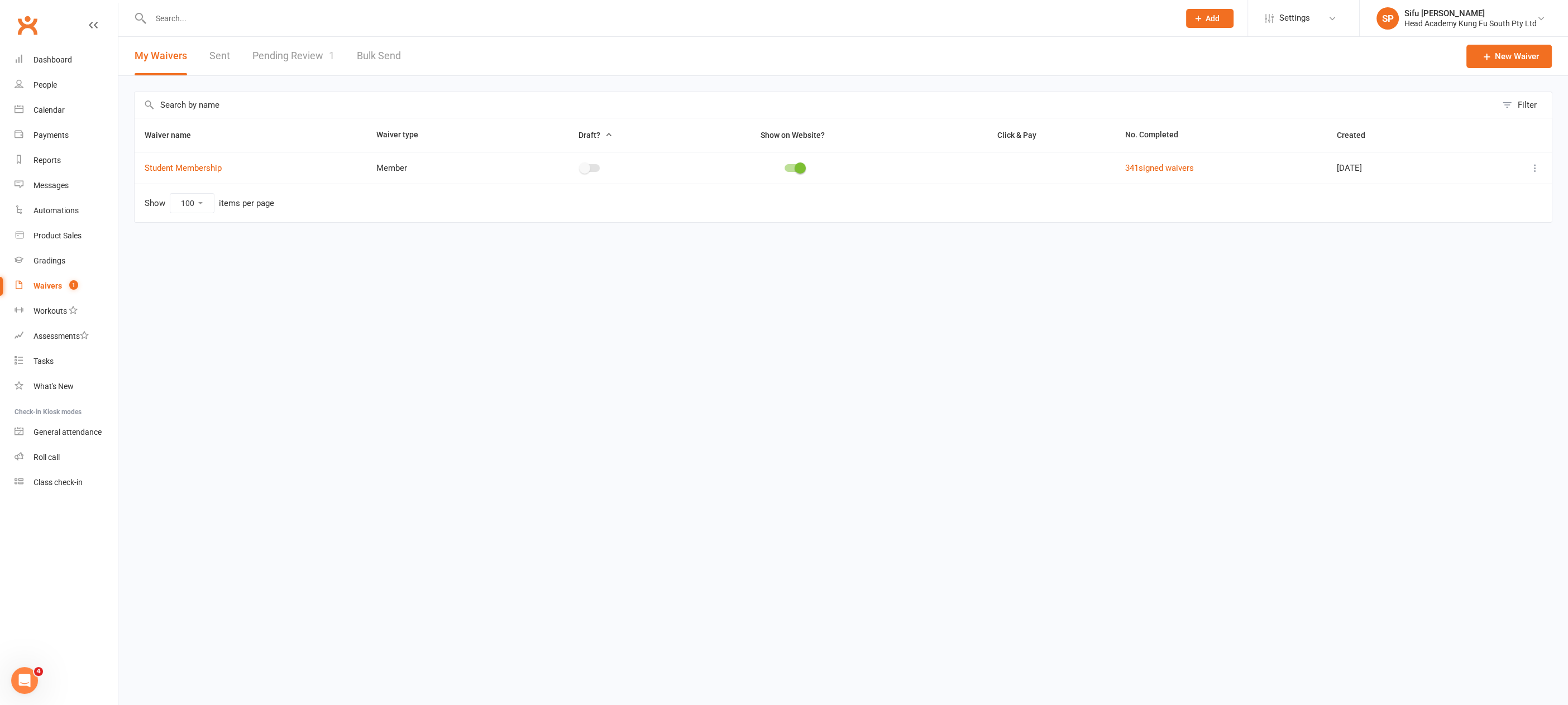
click at [282, 53] on link "Pending Review 1" at bounding box center [293, 56] width 83 height 39
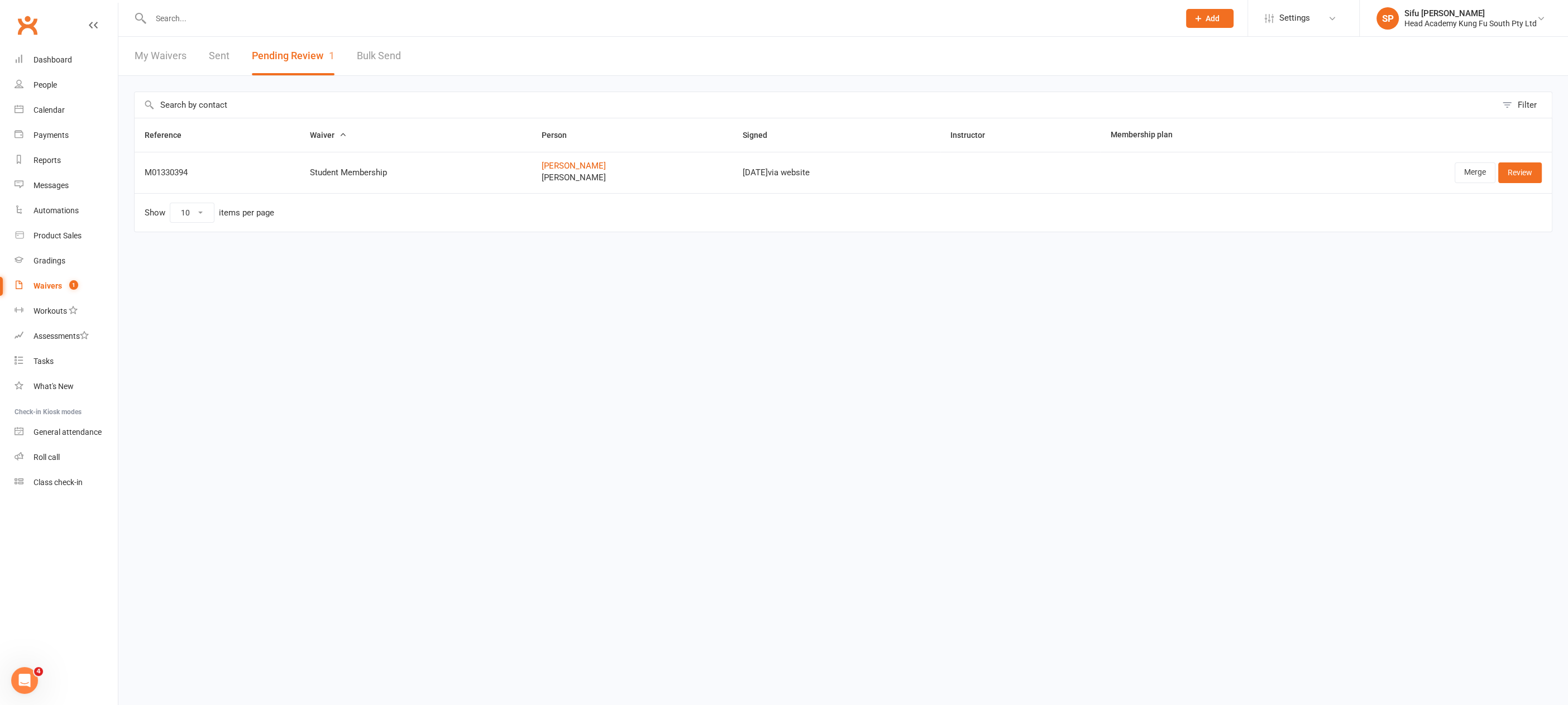
click at [224, 55] on link "Sent" at bounding box center [219, 56] width 21 height 39
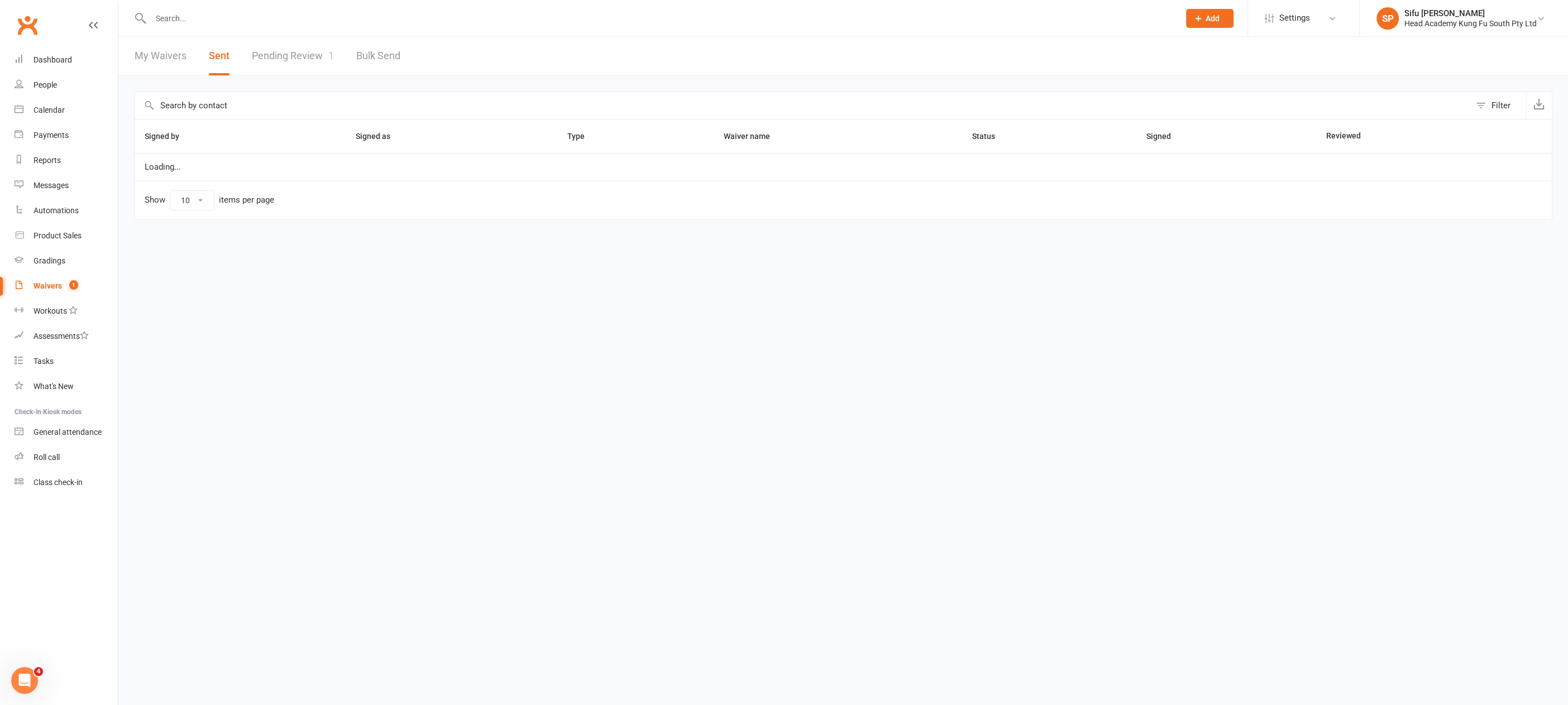
select select "100"
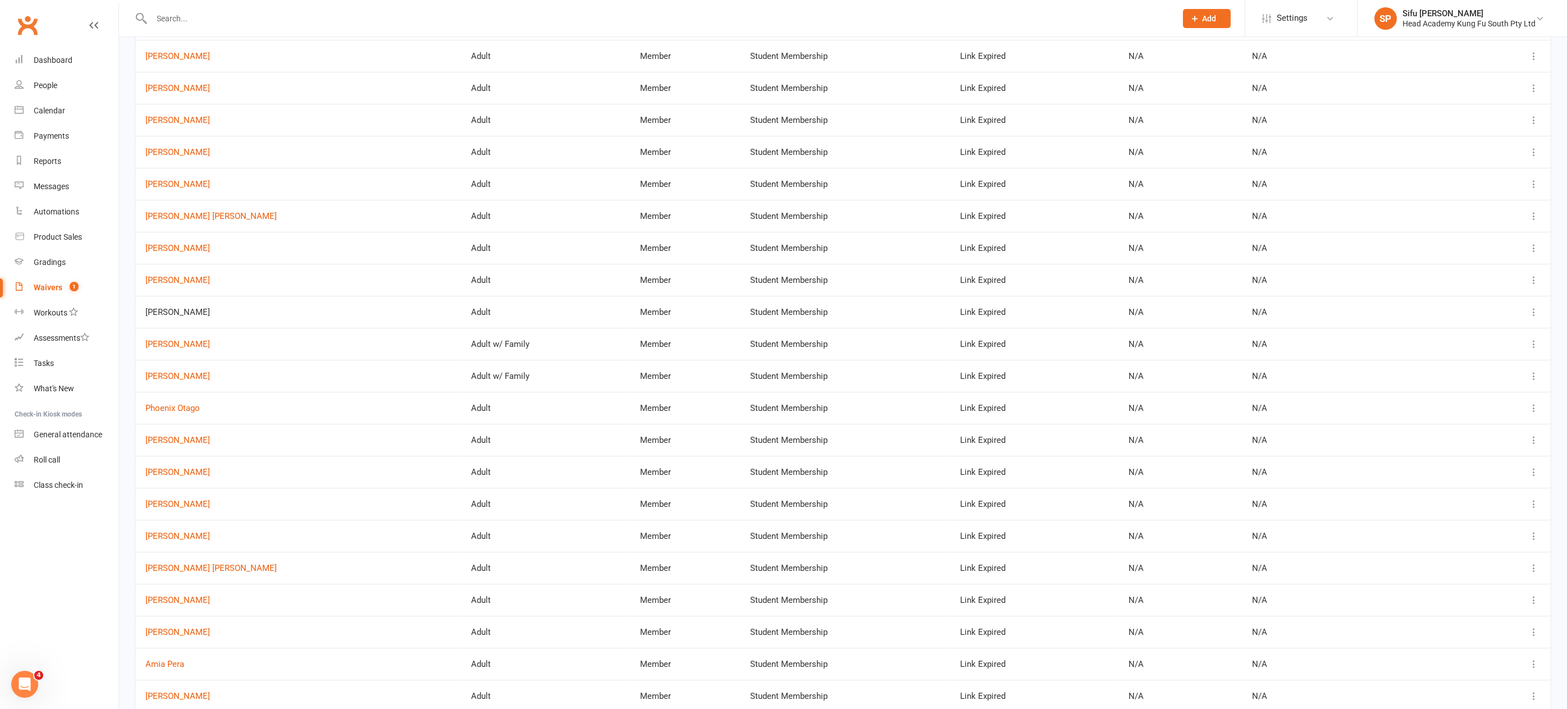
scroll to position [501, 0]
